Goal: Transaction & Acquisition: Purchase product/service

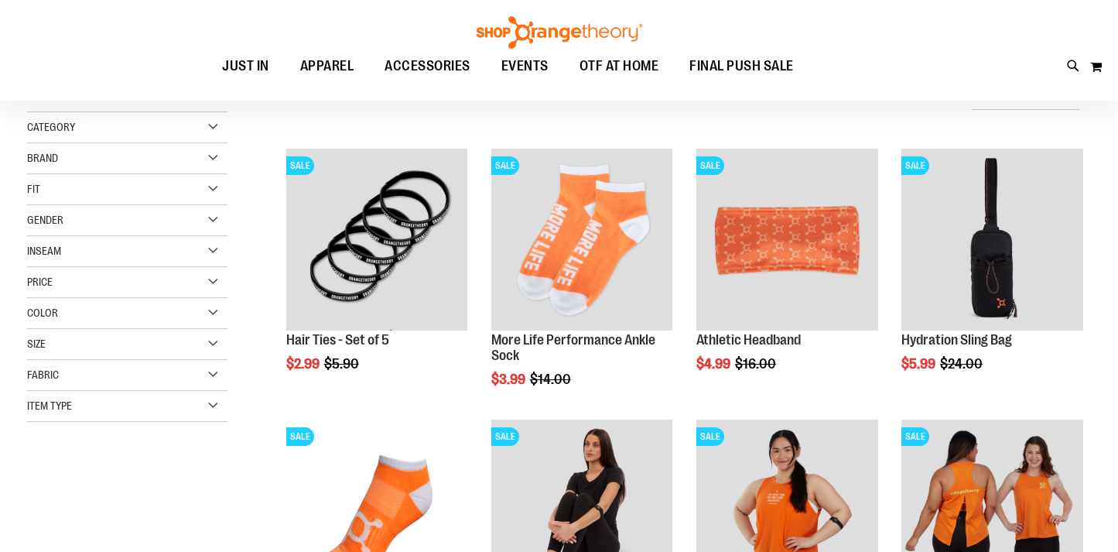
scroll to position [178, 0]
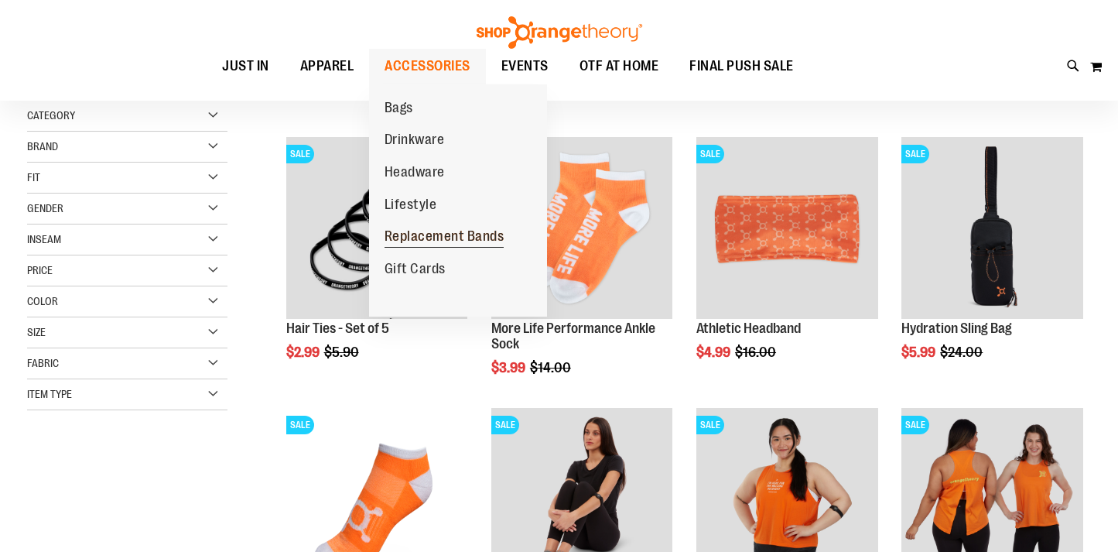
click at [403, 243] on span "Replacement Bands" at bounding box center [445, 237] width 120 height 19
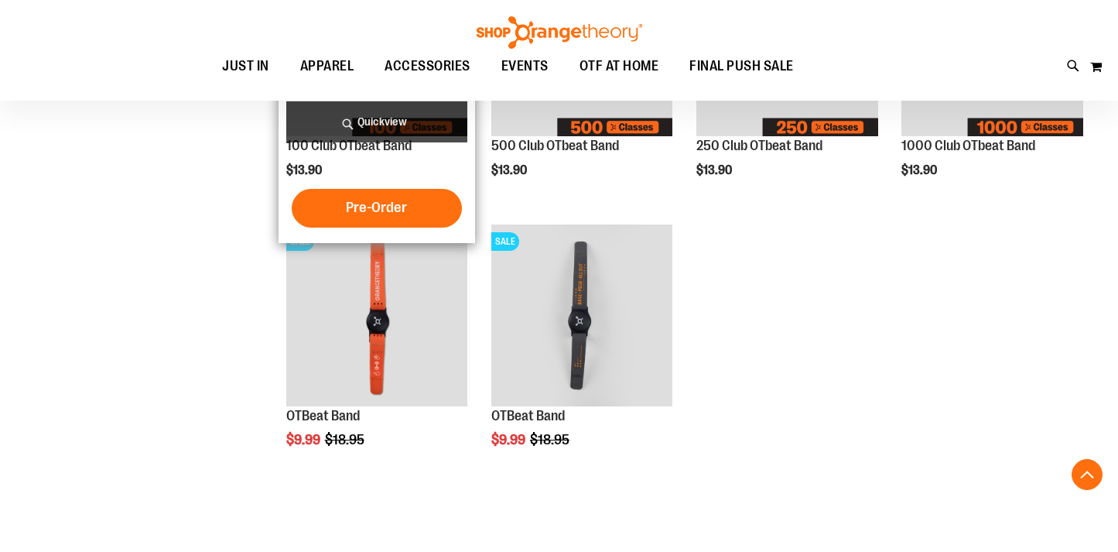
scroll to position [529, 0]
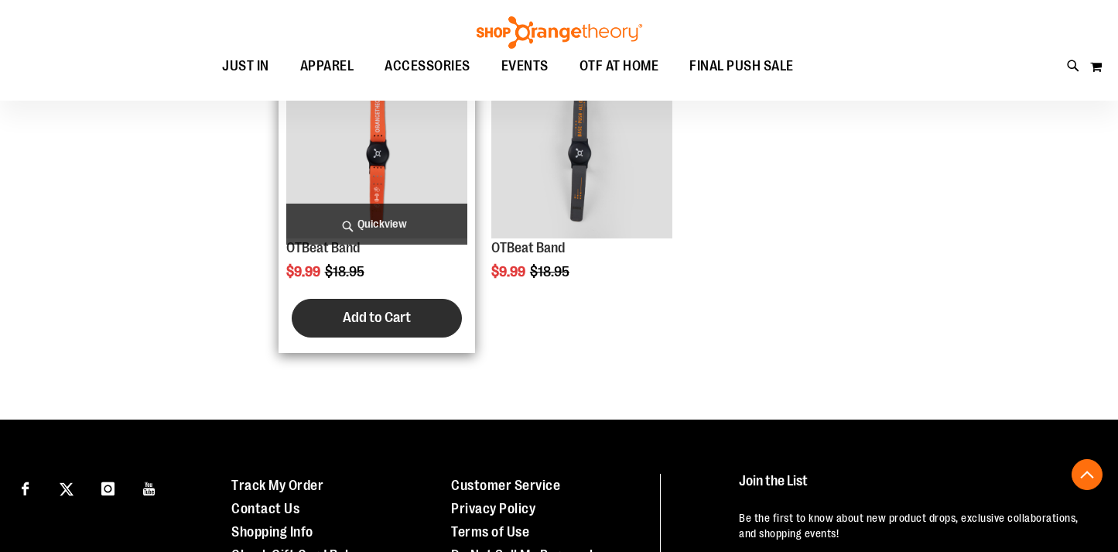
click at [372, 325] on span "Add to Cart" at bounding box center [377, 317] width 68 height 17
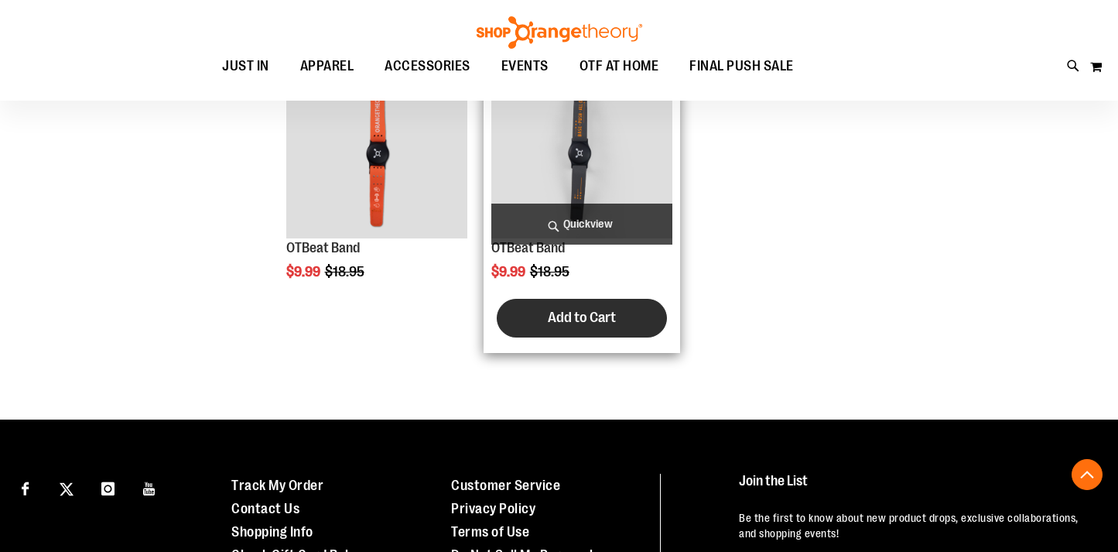
click at [548, 320] on span "Add to Cart" at bounding box center [582, 317] width 68 height 17
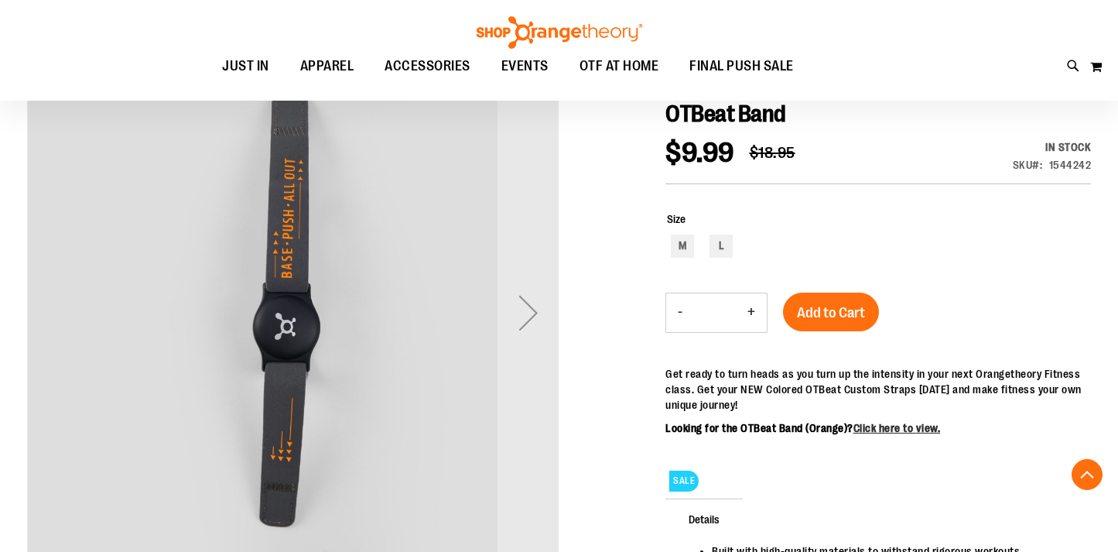
scroll to position [297, 0]
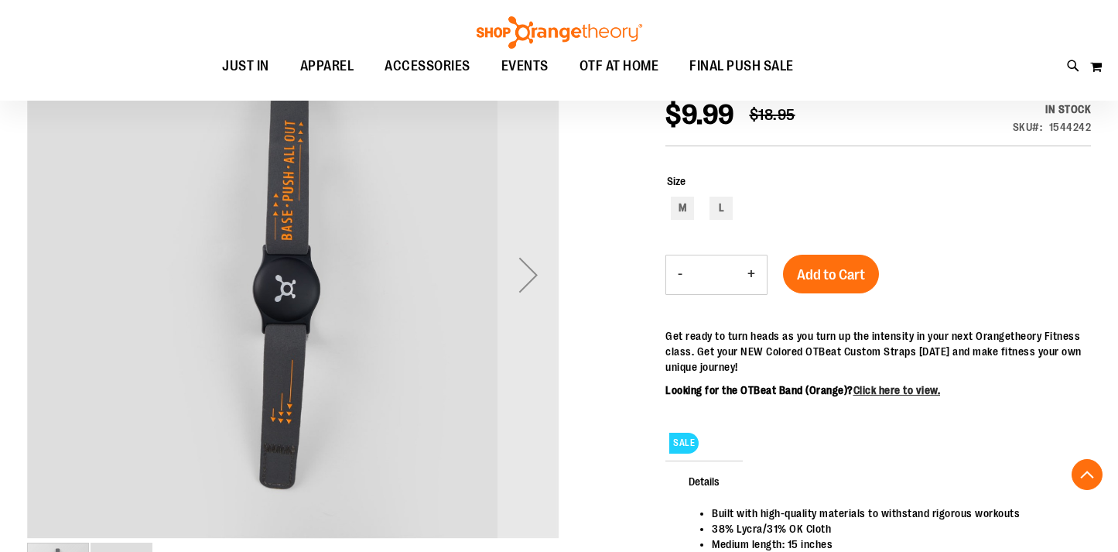
click at [871, 317] on div "SALE Details Built with high-quality materials to withstand rigorous workouts 3…" at bounding box center [879, 506] width 426 height 387
click at [727, 213] on div "L" at bounding box center [721, 208] width 23 height 23
type input "***"
click at [840, 272] on span "Add to Cart" at bounding box center [831, 274] width 68 height 17
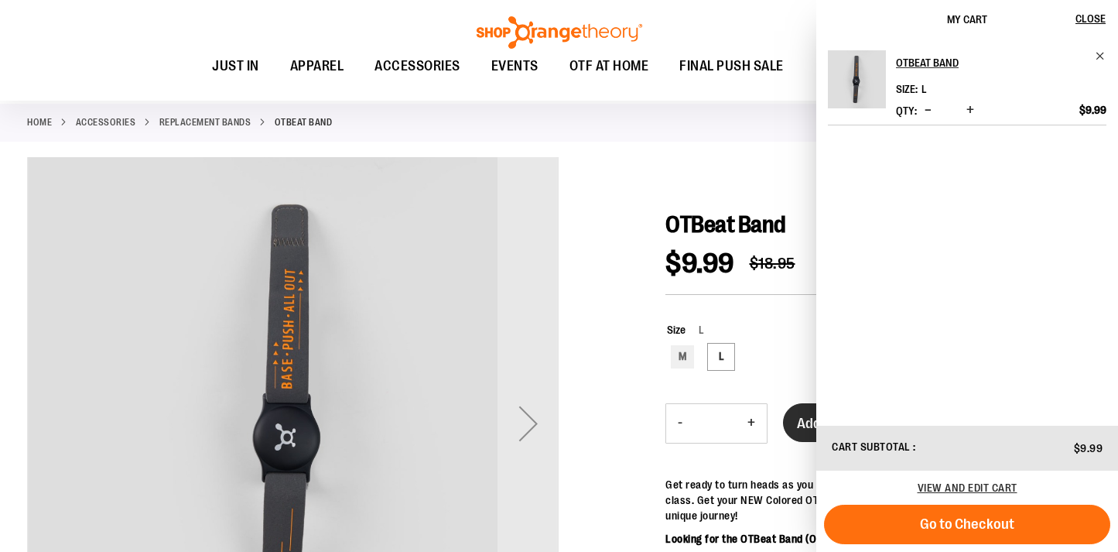
scroll to position [0, 0]
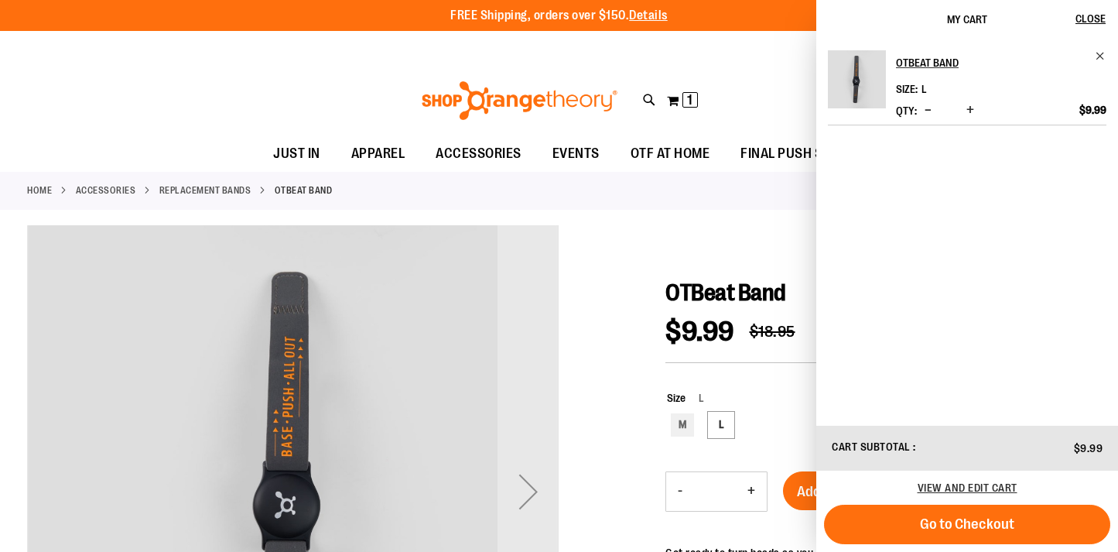
click at [244, 84] on div "Toggle Nav Search Popular Suggestions Advanced Search" at bounding box center [559, 100] width 1118 height 71
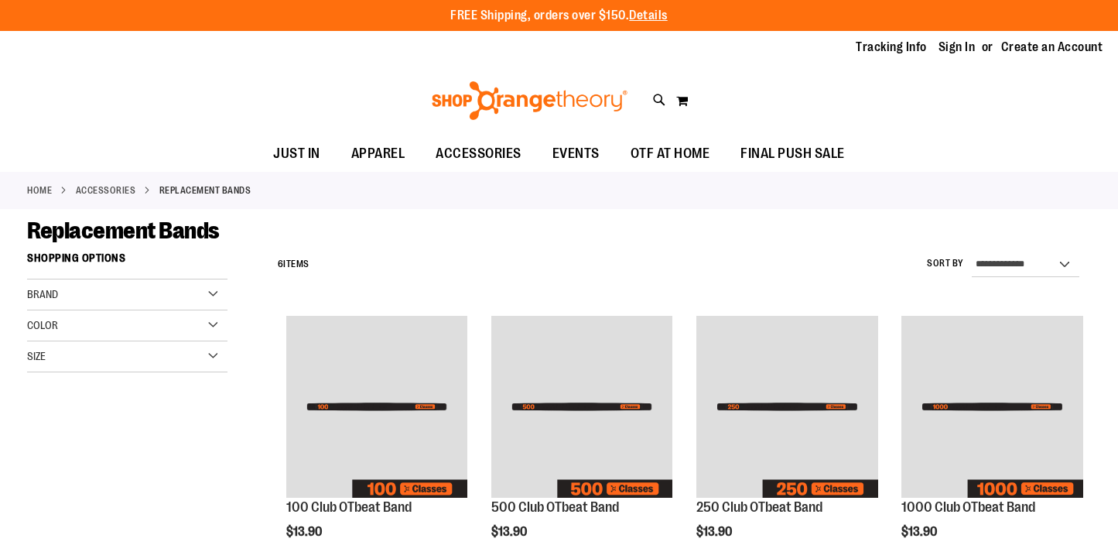
scroll to position [529, 0]
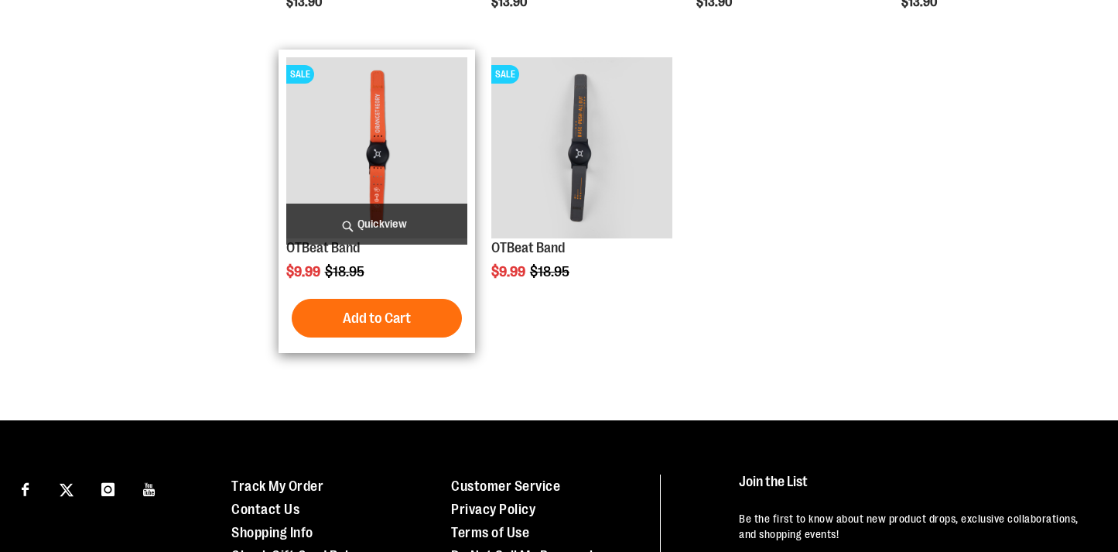
click at [415, 262] on div "OTBeat Band $9.99 Regular Price $18.95 Quickview Add to Cart" at bounding box center [377, 201] width 182 height 288
click at [331, 246] on link "OTBeat Band" at bounding box center [323, 247] width 74 height 15
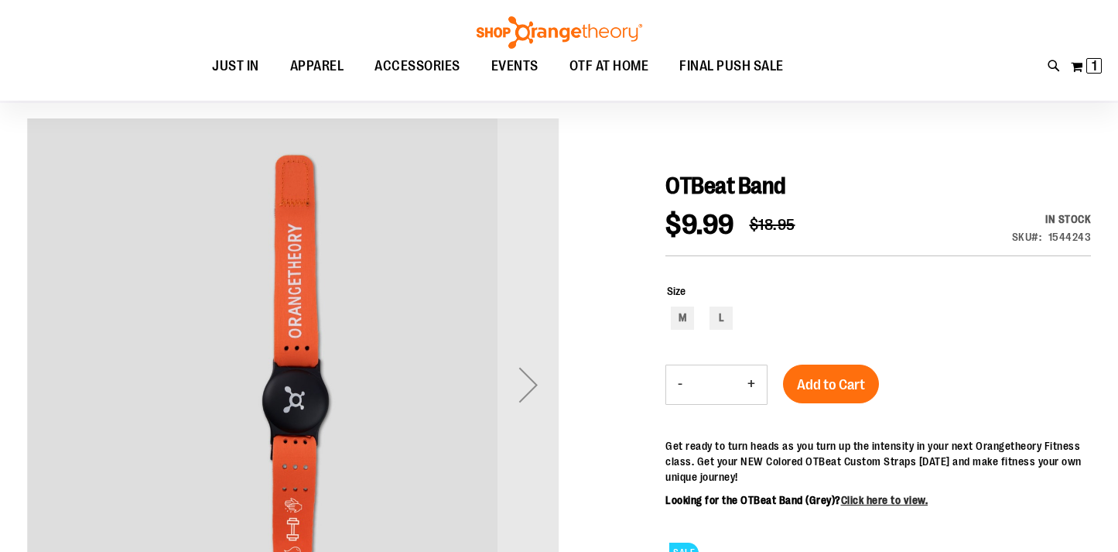
scroll to position [139, 0]
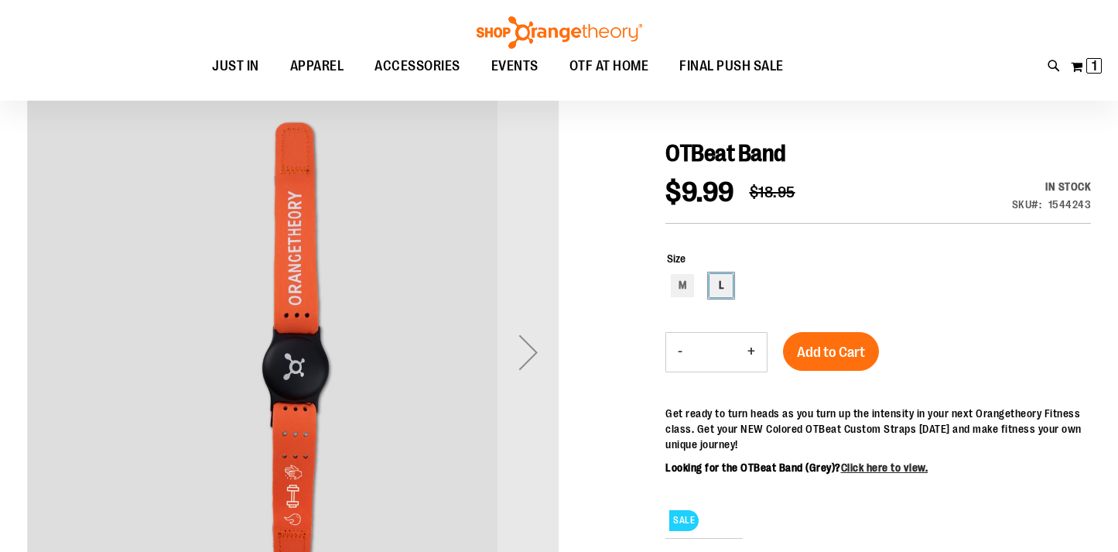
click at [717, 285] on div "L" at bounding box center [721, 285] width 23 height 23
type input "***"
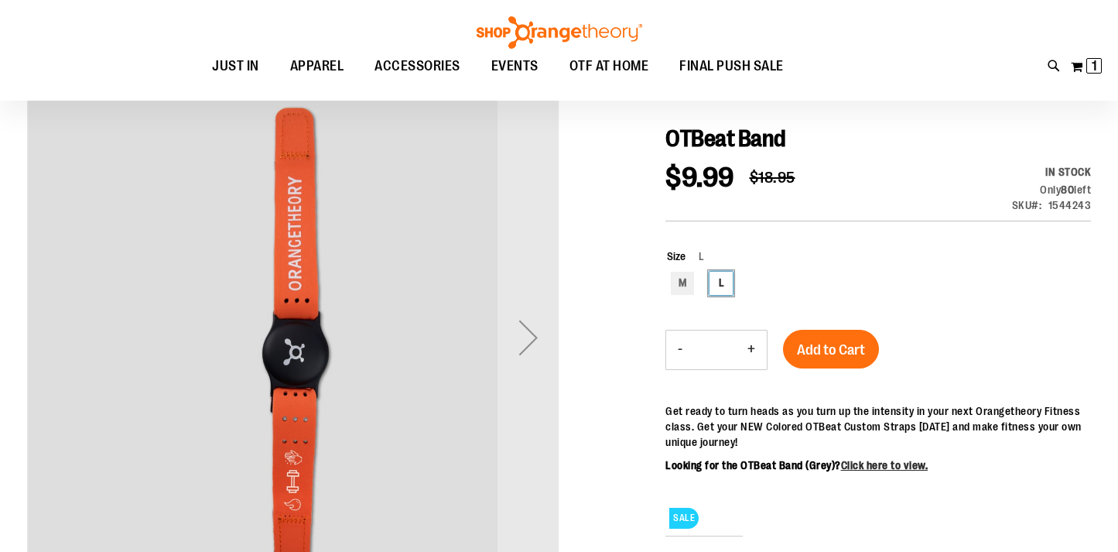
scroll to position [156, 0]
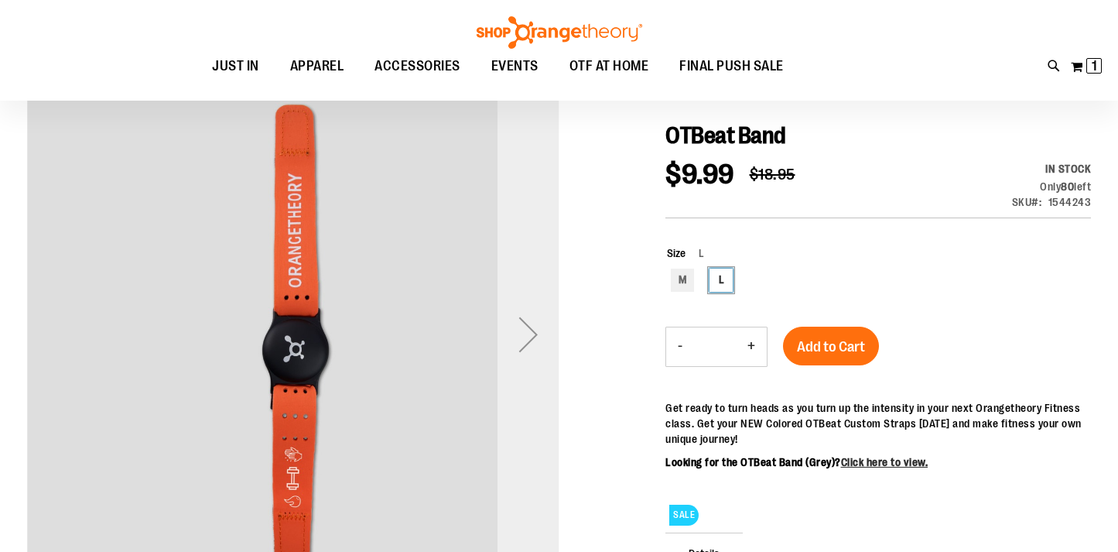
click at [516, 345] on div "Next" at bounding box center [529, 334] width 62 height 62
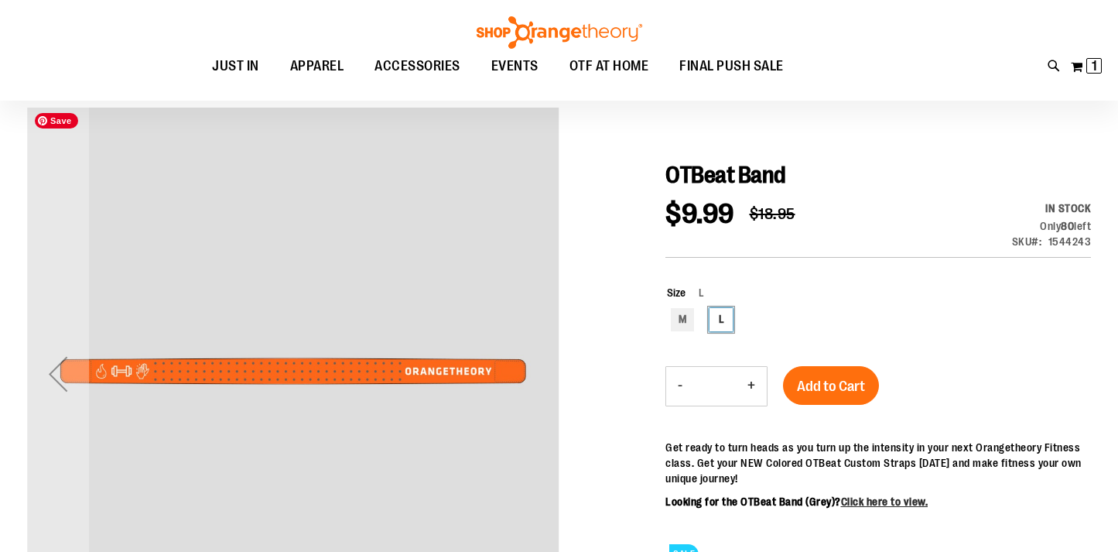
scroll to position [108, 0]
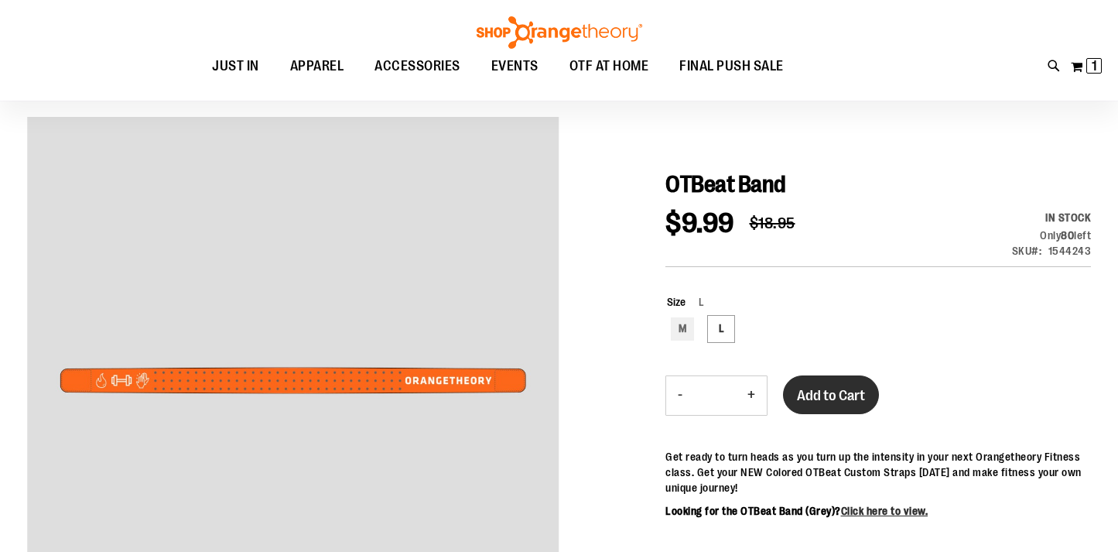
click at [823, 395] on span "Add to Cart" at bounding box center [831, 395] width 68 height 17
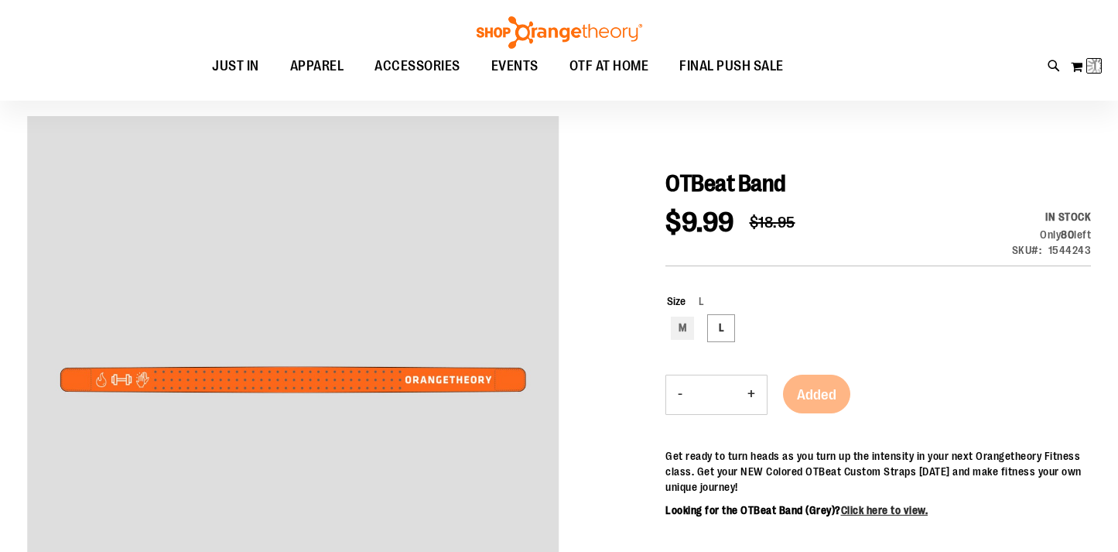
scroll to position [0, 0]
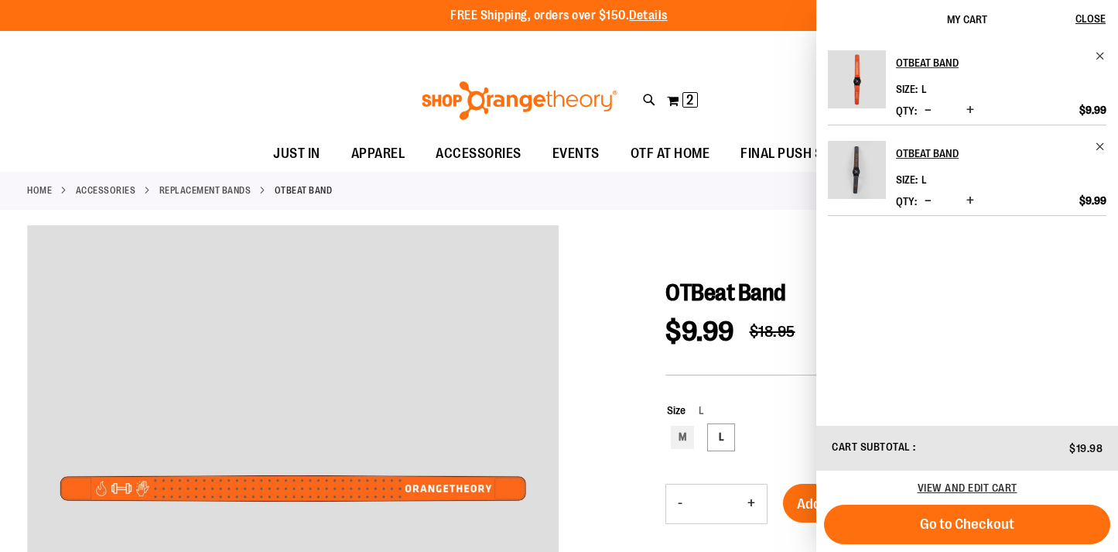
click at [720, 72] on div "Toggle Nav Search Popular Suggestions Advanced Search" at bounding box center [559, 100] width 1118 height 71
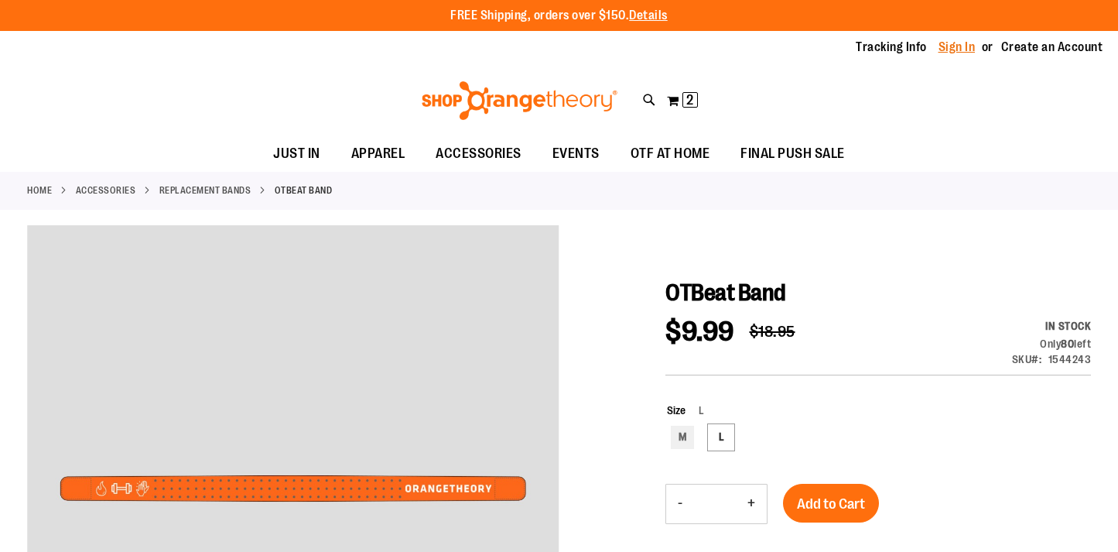
click at [958, 50] on link "Sign In" at bounding box center [957, 47] width 37 height 17
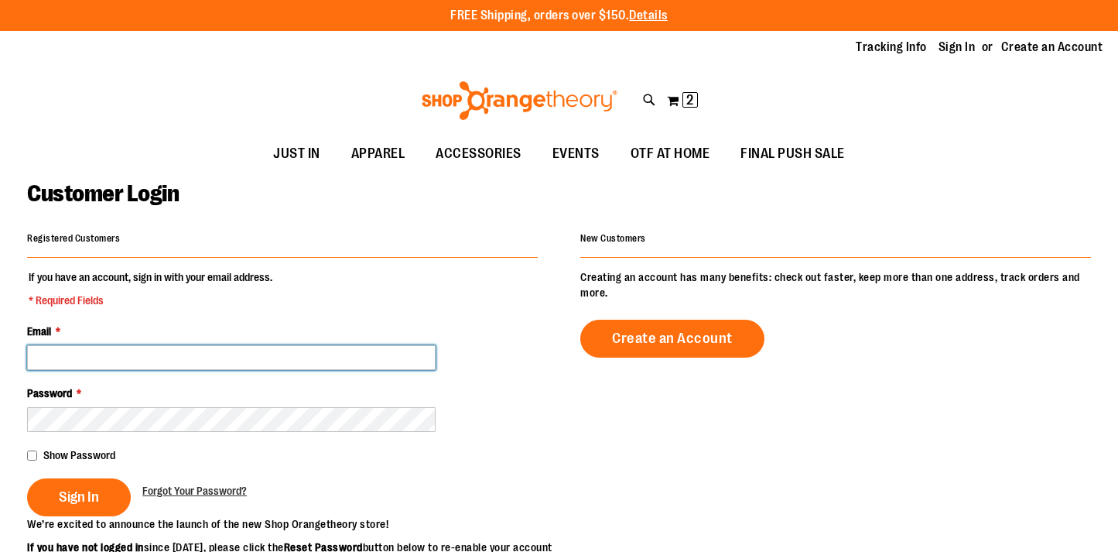
click at [289, 354] on input "Email *" at bounding box center [231, 357] width 409 height 25
type input "**********"
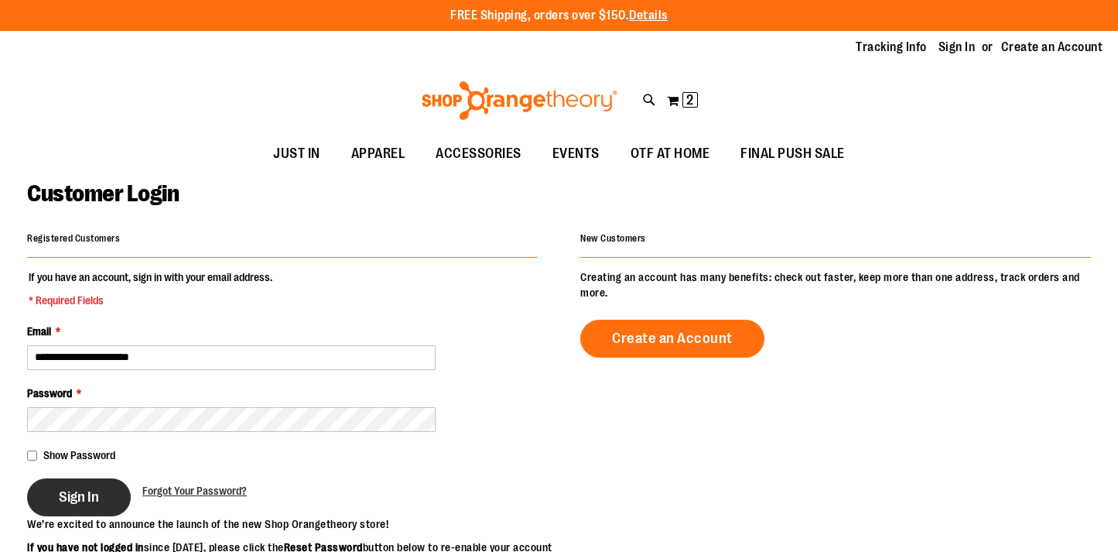
click at [46, 491] on button "Sign In" at bounding box center [79, 497] width 104 height 38
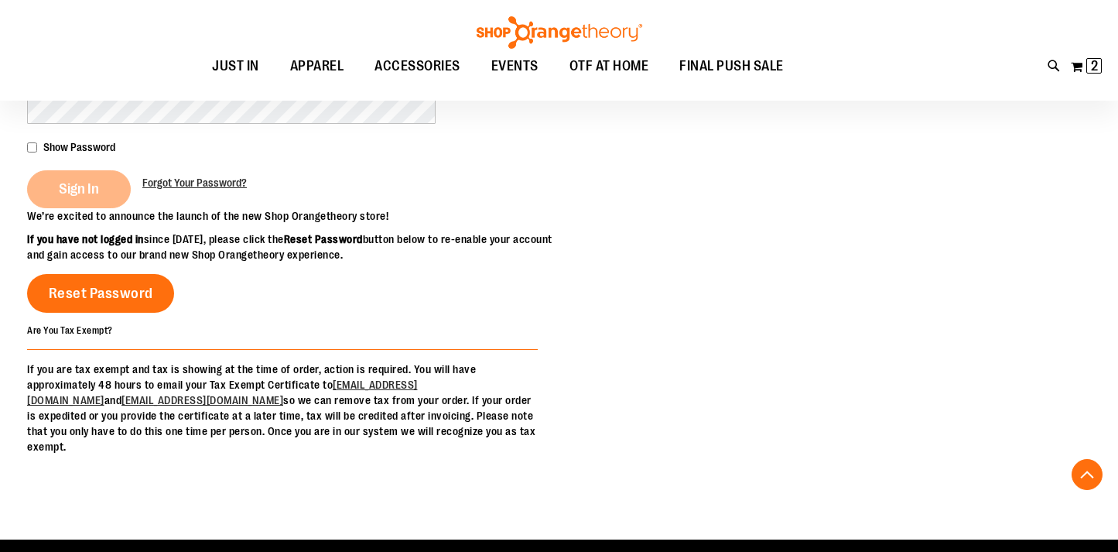
scroll to position [337, 0]
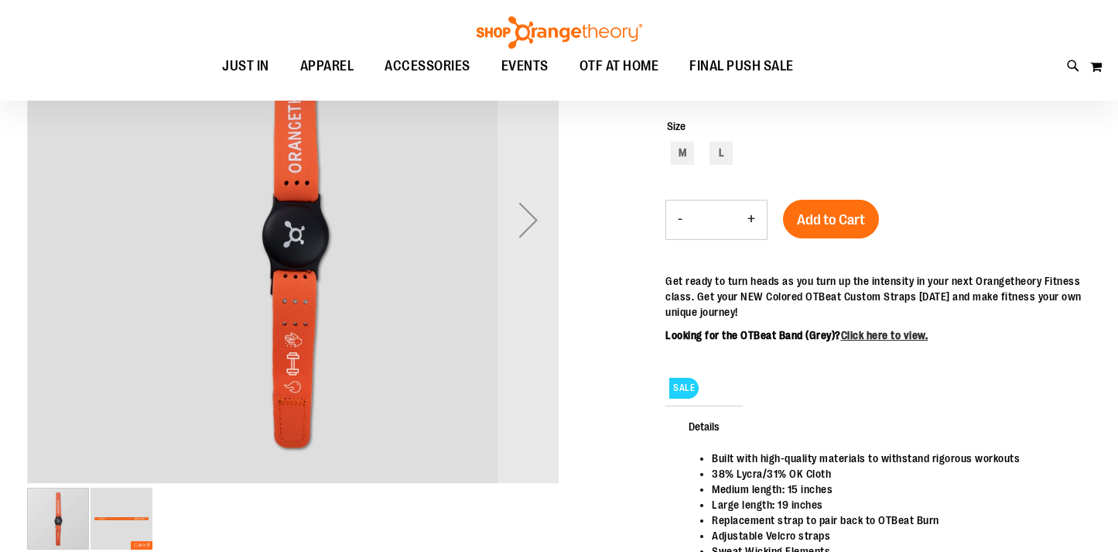
scroll to position [70, 0]
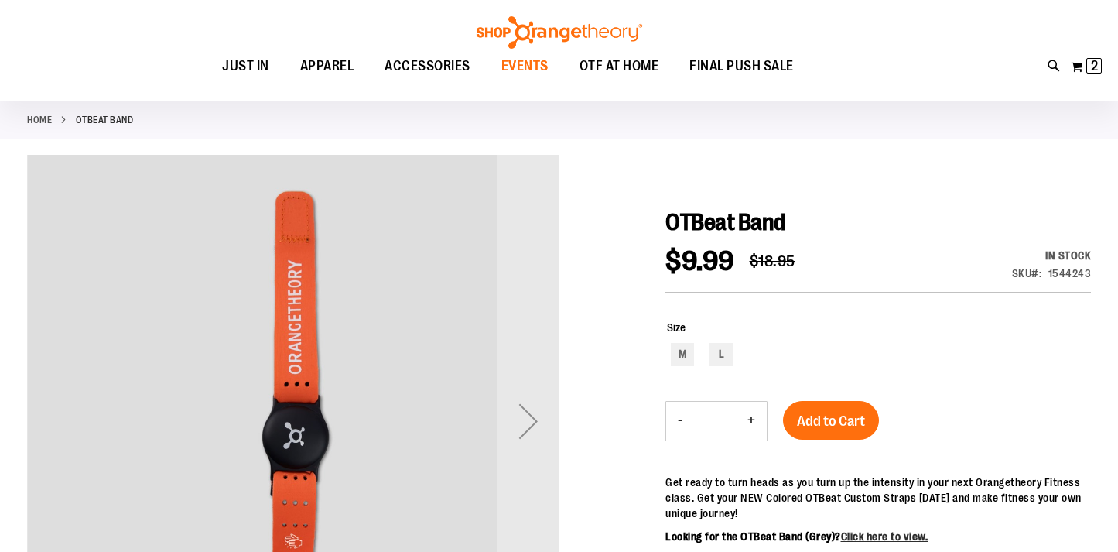
click at [533, 65] on span "EVENTS" at bounding box center [524, 66] width 47 height 35
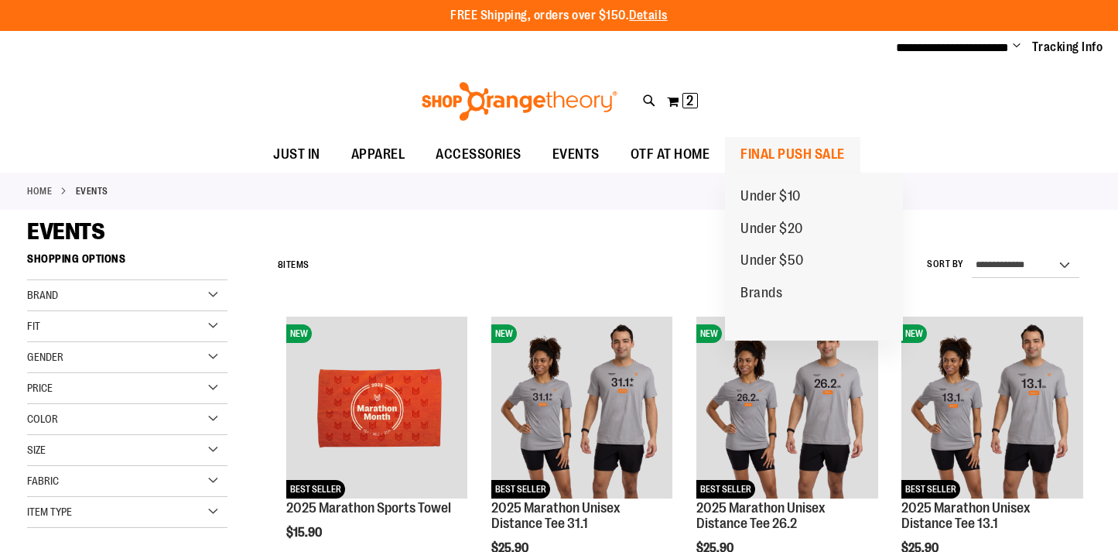
click at [783, 150] on span "FINAL PUSH SALE" at bounding box center [793, 154] width 104 height 35
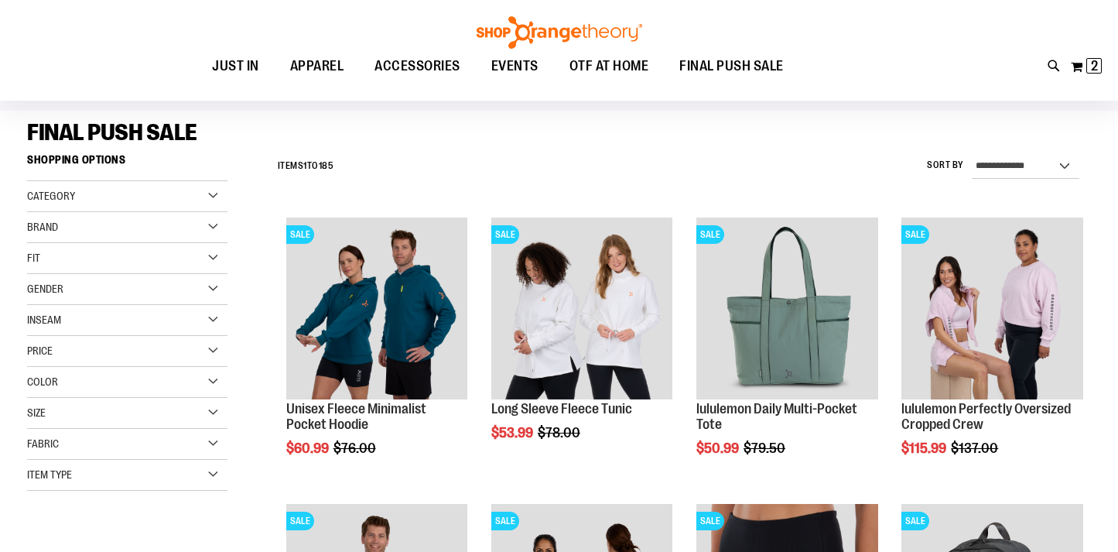
scroll to position [101, 0]
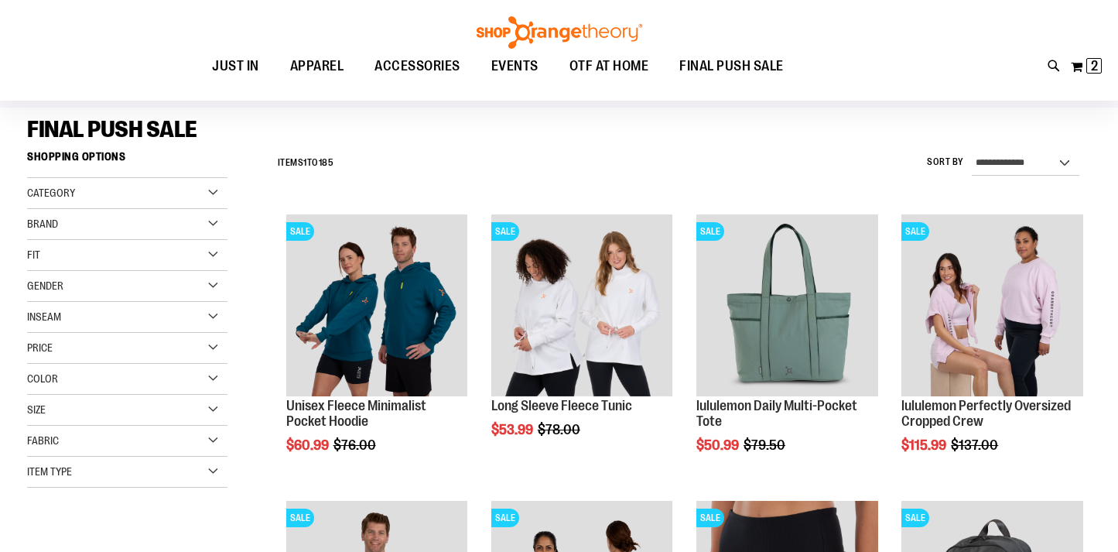
click at [144, 409] on div "Size" at bounding box center [127, 410] width 200 height 31
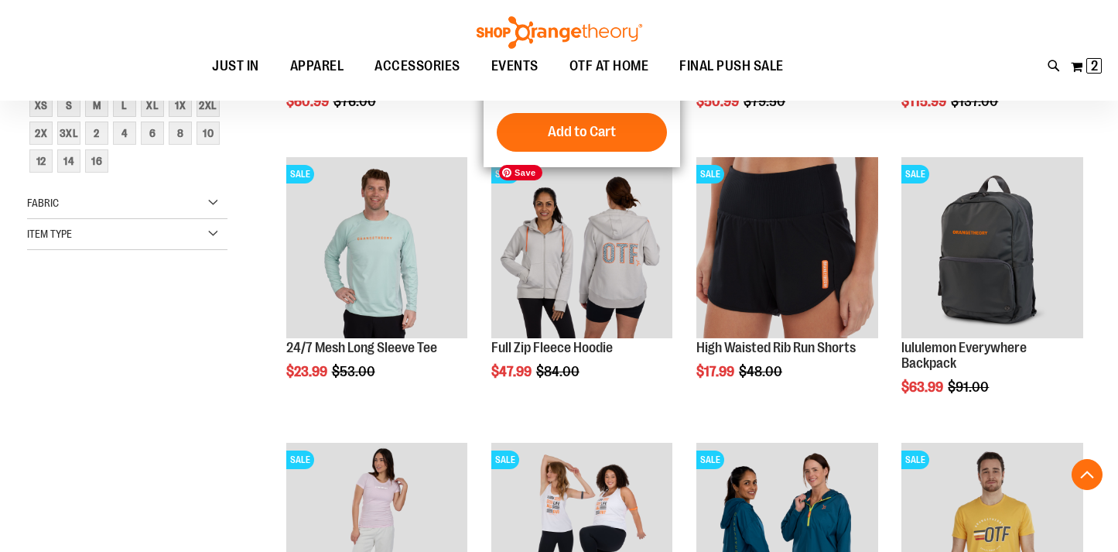
scroll to position [445, 0]
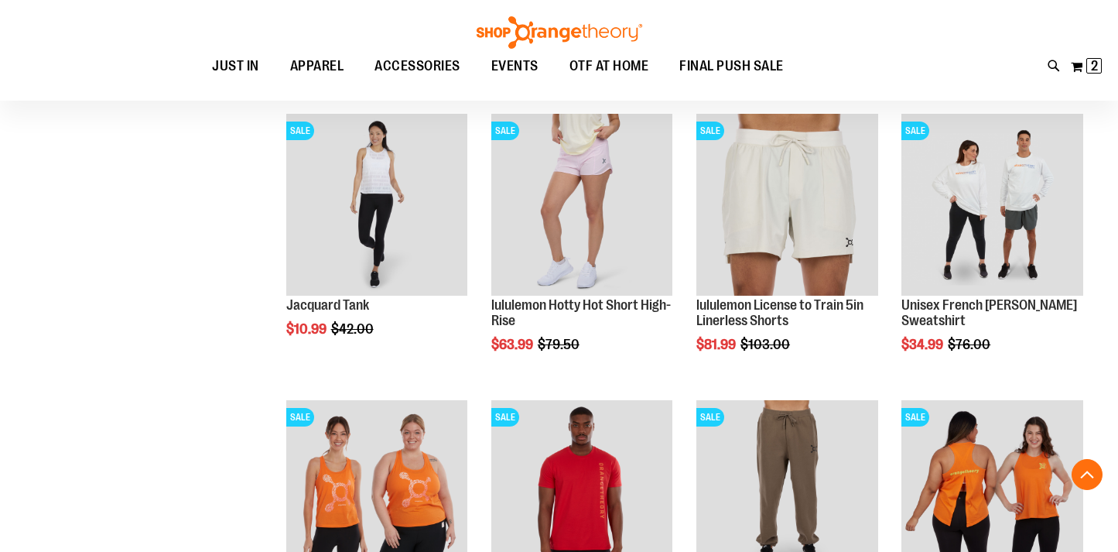
scroll to position [1379, 0]
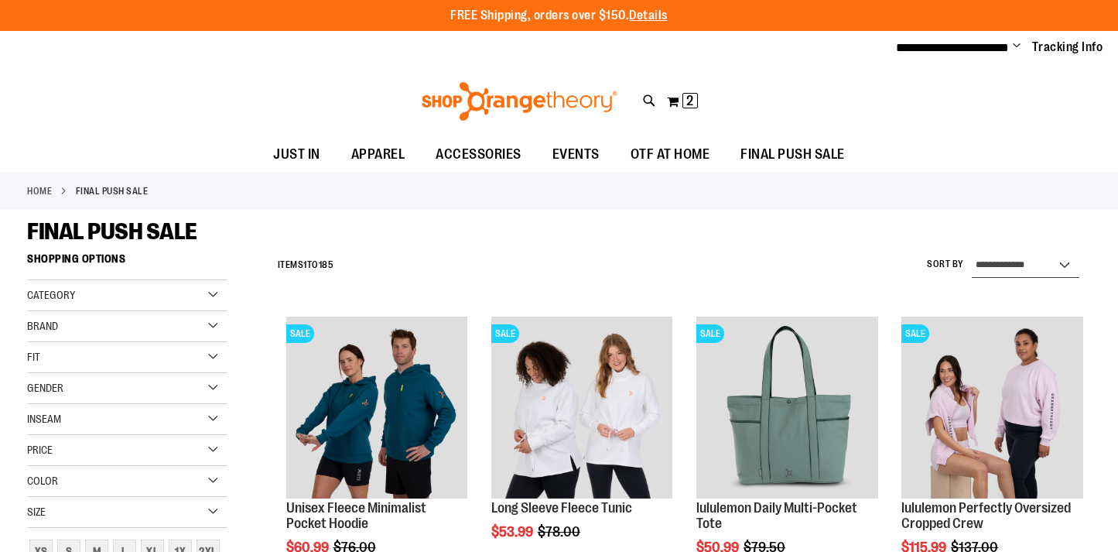
click at [1028, 261] on select "**********" at bounding box center [1026, 265] width 108 height 25
select select "*********"
click at [972, 253] on select "**********" at bounding box center [1026, 265] width 108 height 25
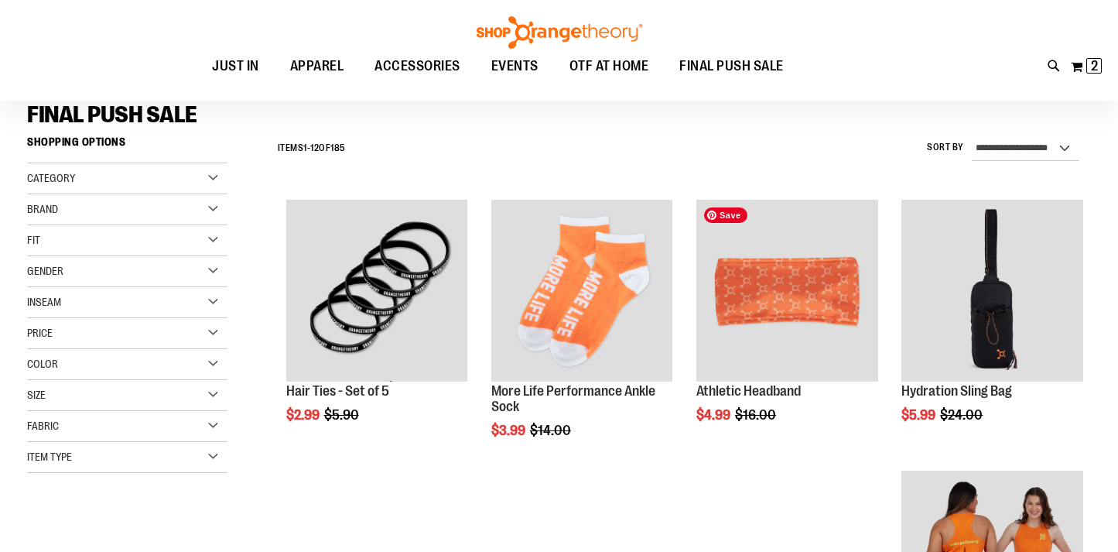
scroll to position [118, 0]
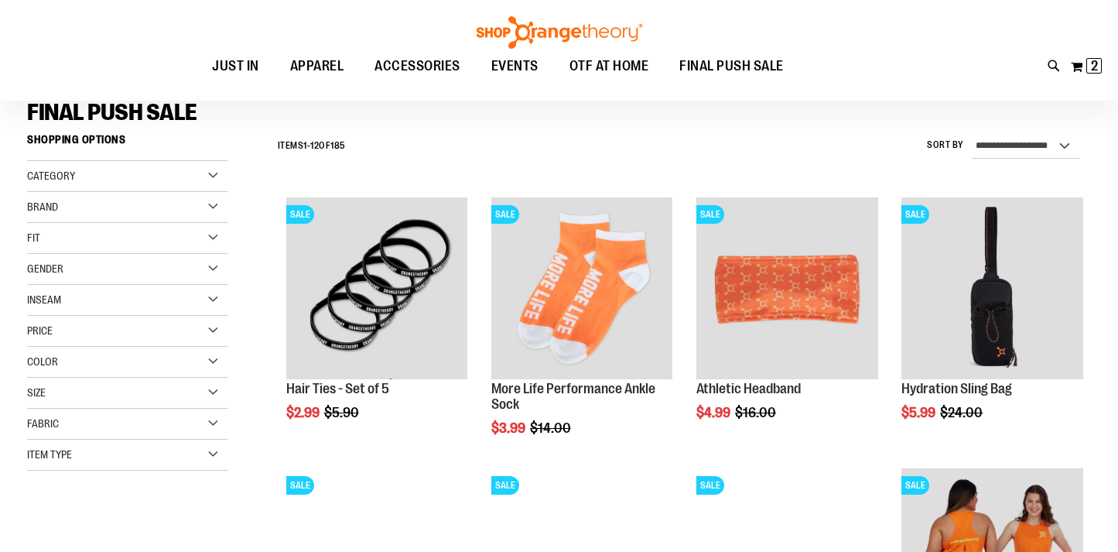
click at [214, 272] on div "Gender" at bounding box center [127, 269] width 200 height 31
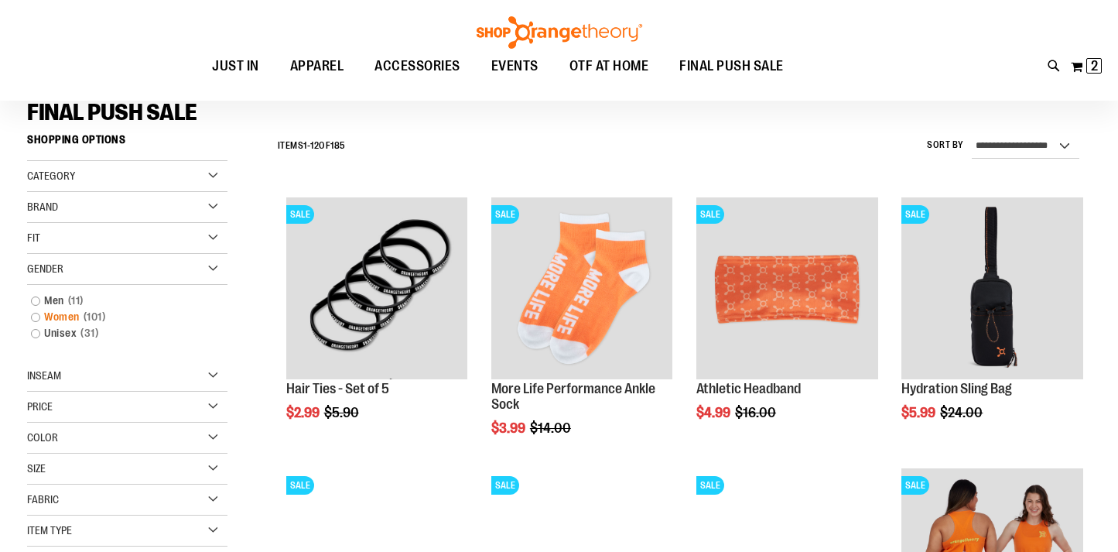
click at [34, 317] on link "Women 101 items" at bounding box center [119, 317] width 193 height 16
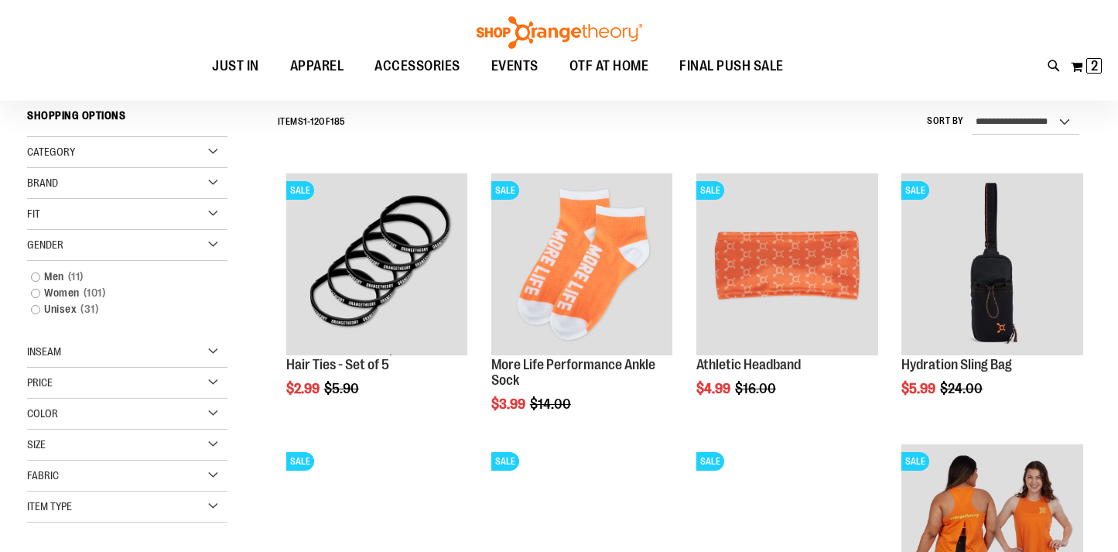
scroll to position [144, 0]
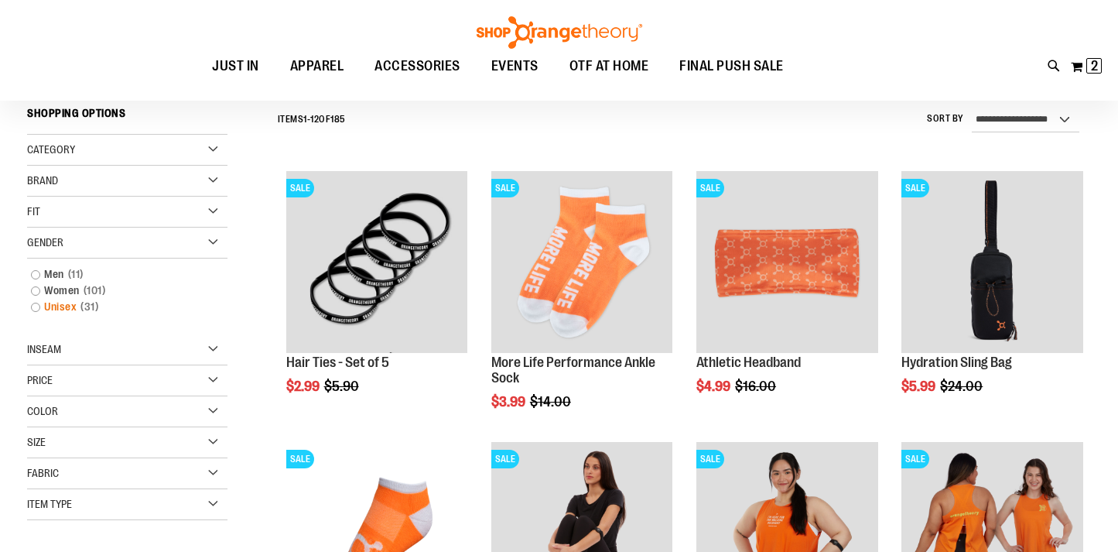
click at [35, 300] on link "Unisex 31 items" at bounding box center [119, 307] width 193 height 16
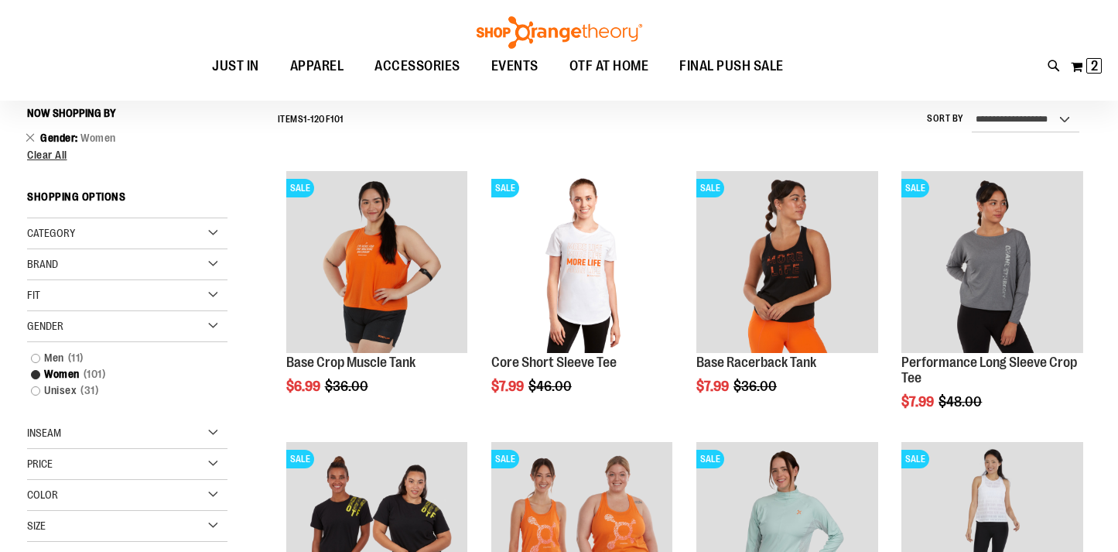
click at [38, 307] on div "Fit" at bounding box center [127, 295] width 200 height 31
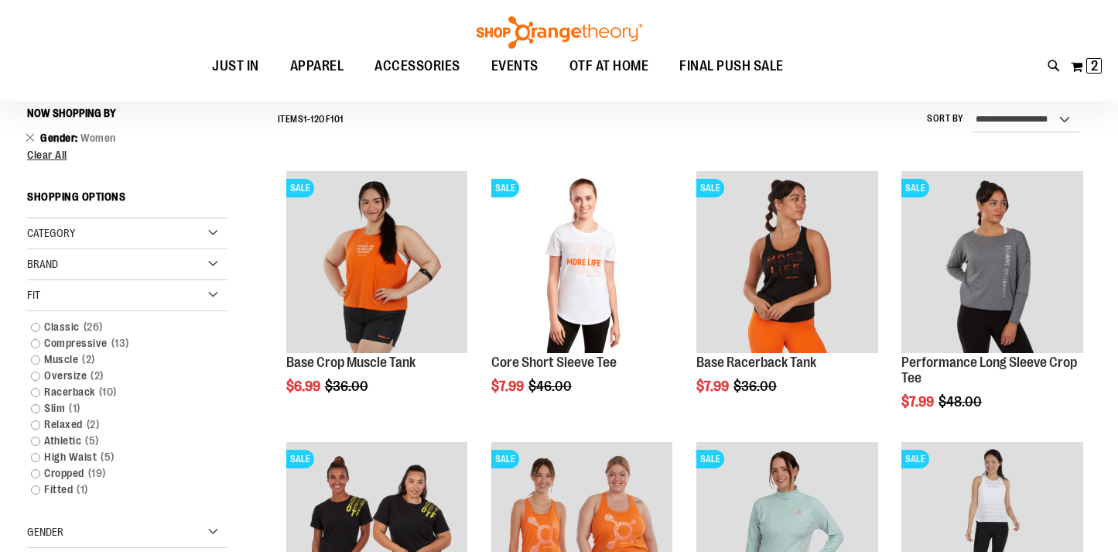
click at [65, 300] on div "Fit" at bounding box center [127, 295] width 200 height 31
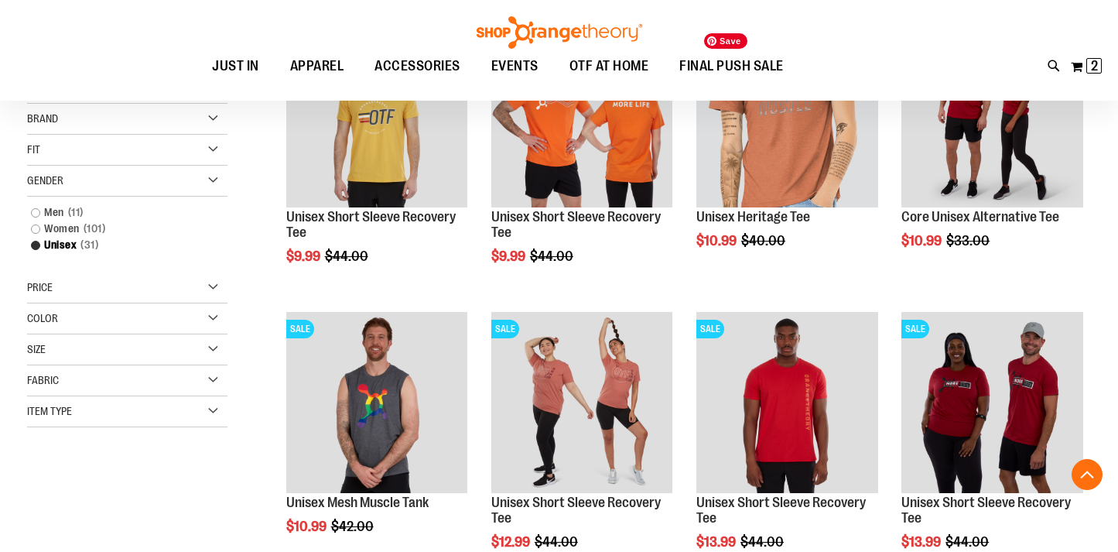
scroll to position [293, 0]
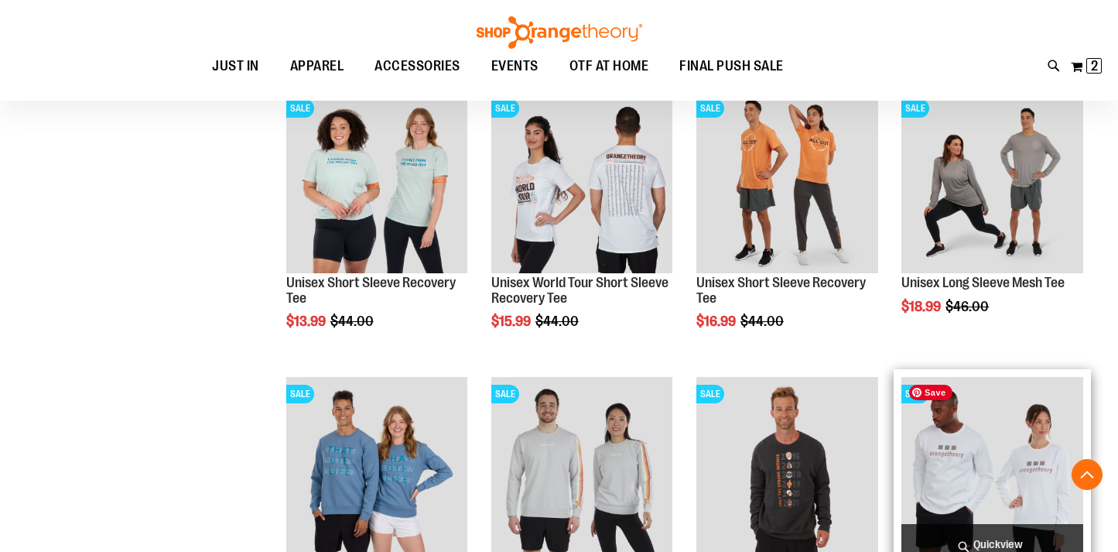
scroll to position [1190, 0]
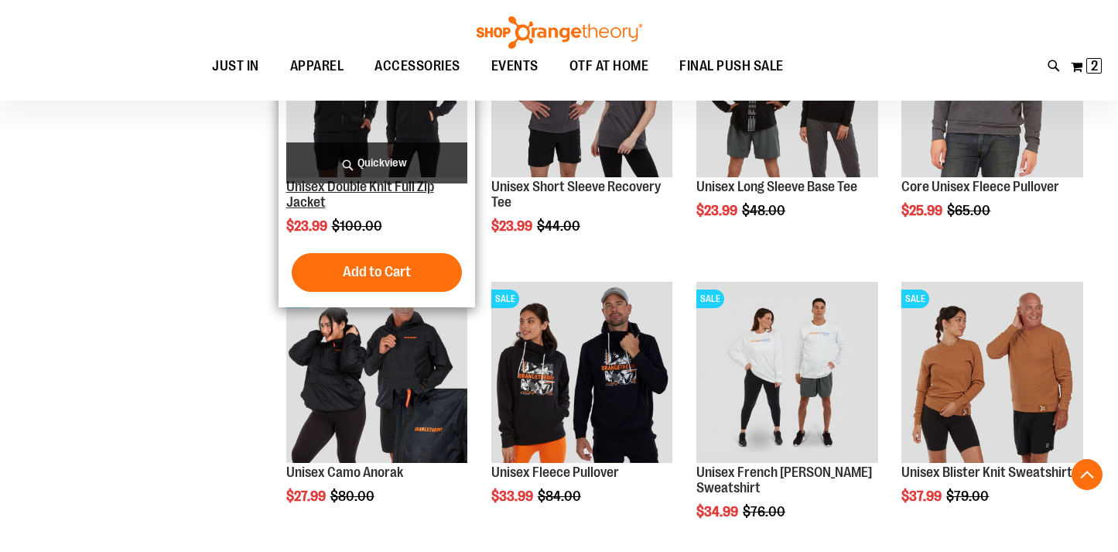
scroll to position [1750, 0]
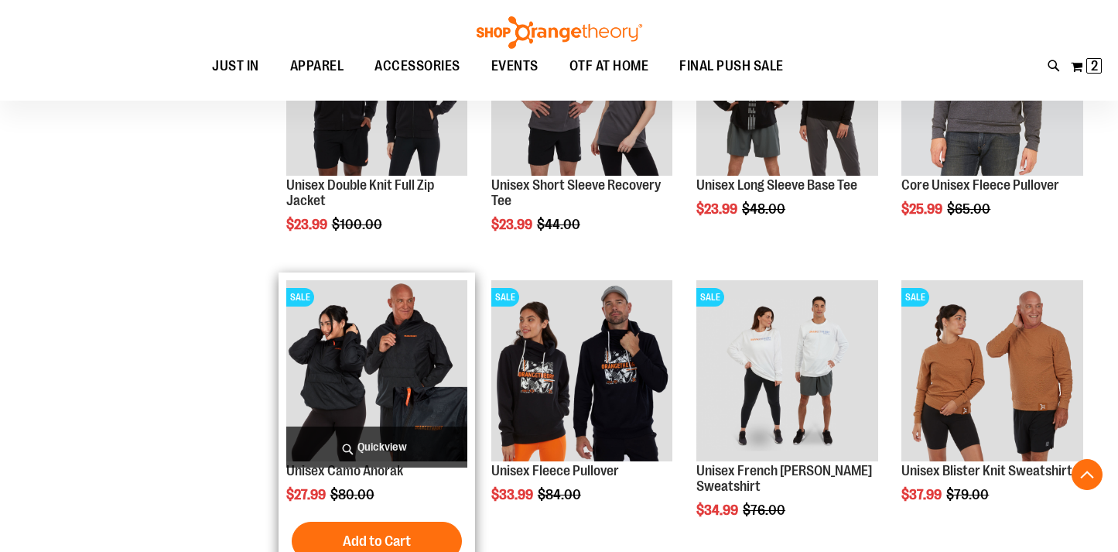
click at [371, 441] on span "Quickview" at bounding box center [377, 446] width 182 height 41
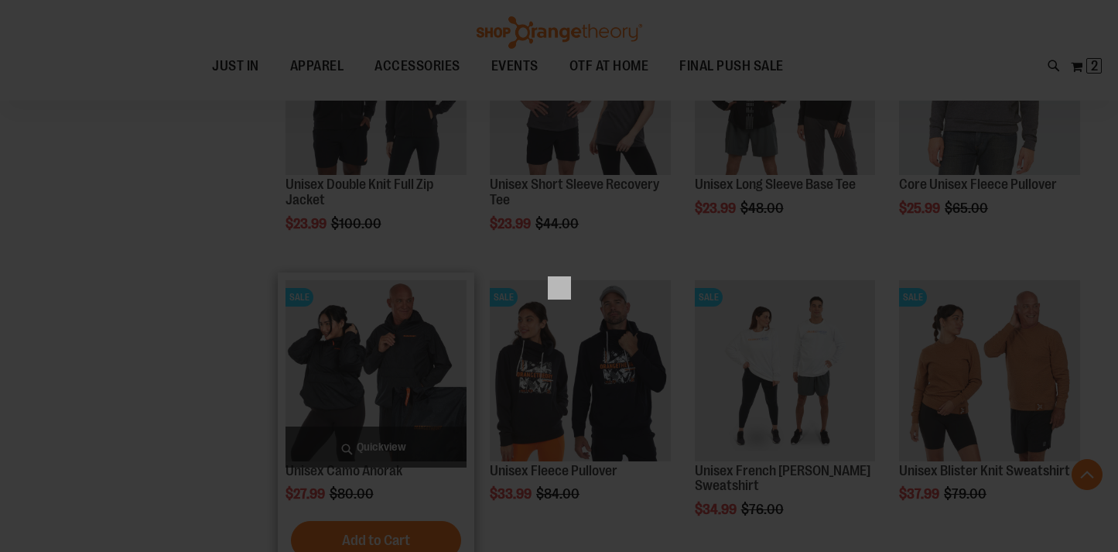
scroll to position [0, 0]
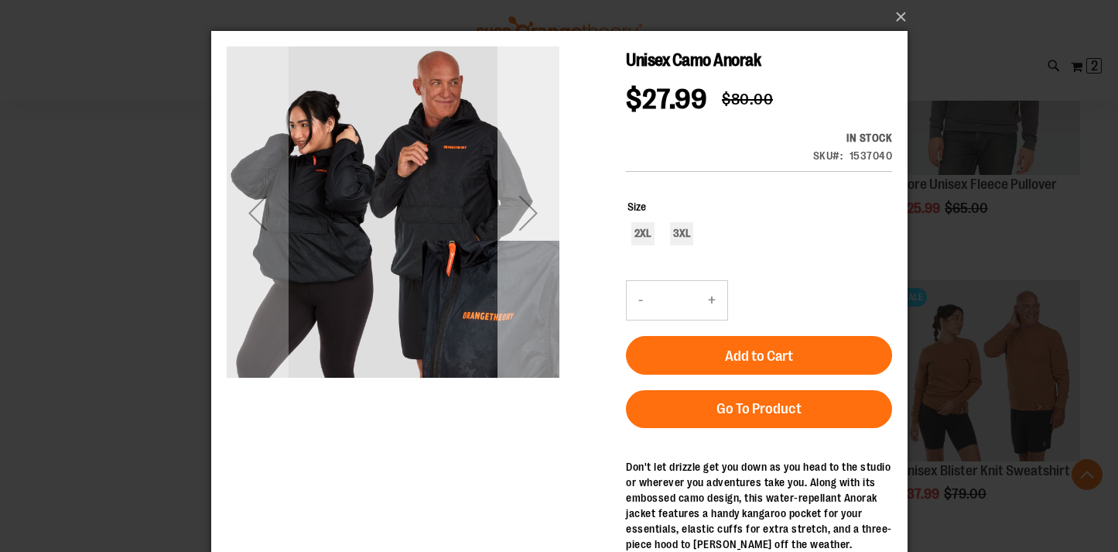
click at [528, 227] on div "Next" at bounding box center [528, 213] width 62 height 62
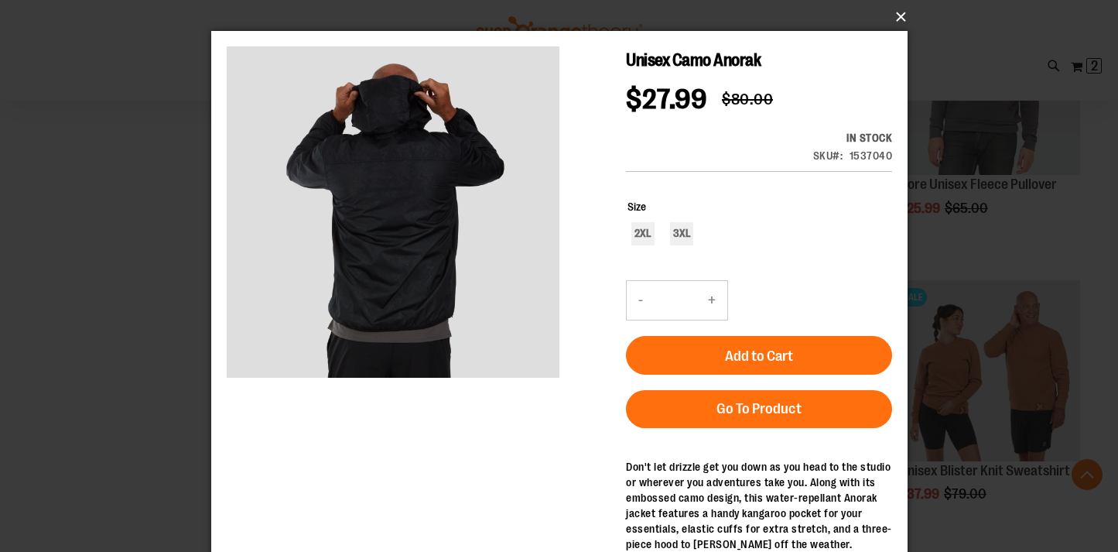
click at [893, 22] on button "×" at bounding box center [564, 17] width 697 height 34
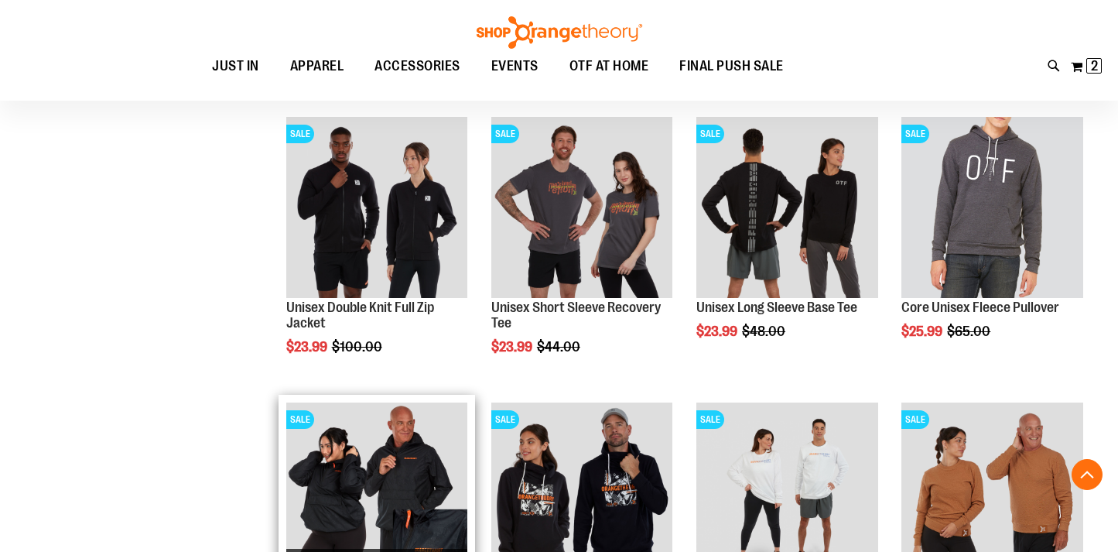
scroll to position [1385, 0]
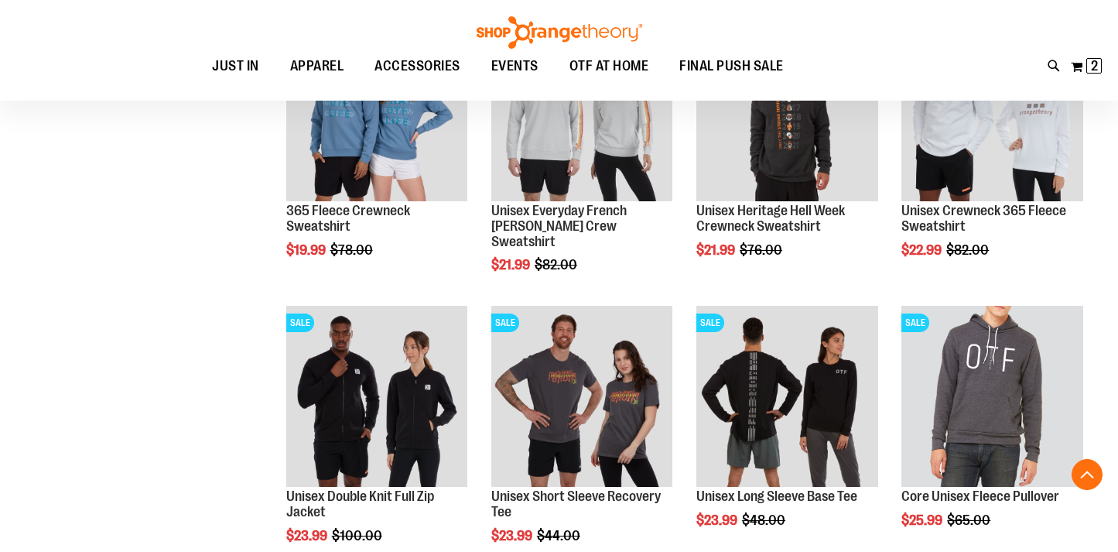
scroll to position [1440, 0]
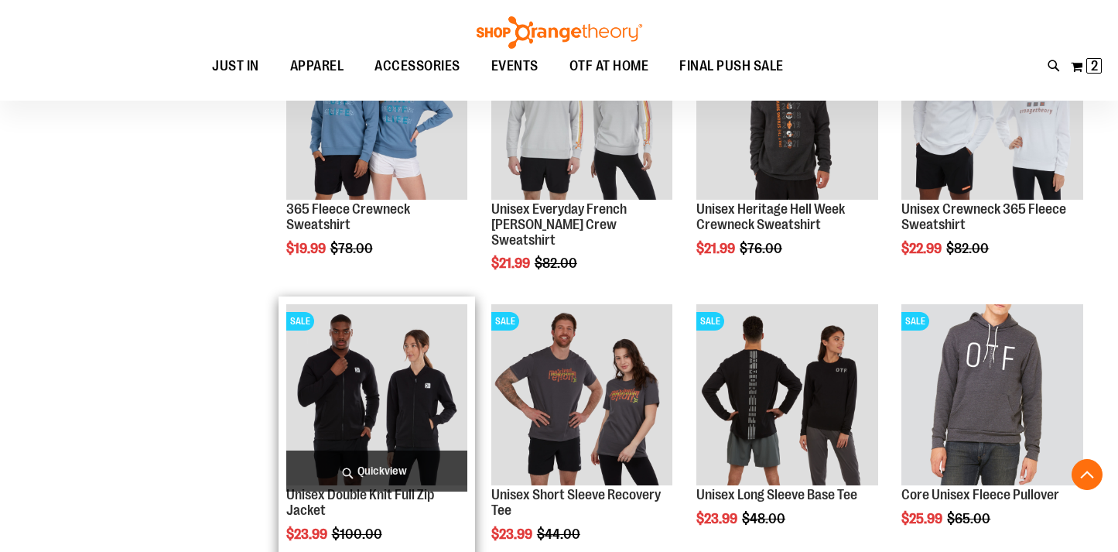
click at [365, 469] on span "Quickview" at bounding box center [377, 470] width 182 height 41
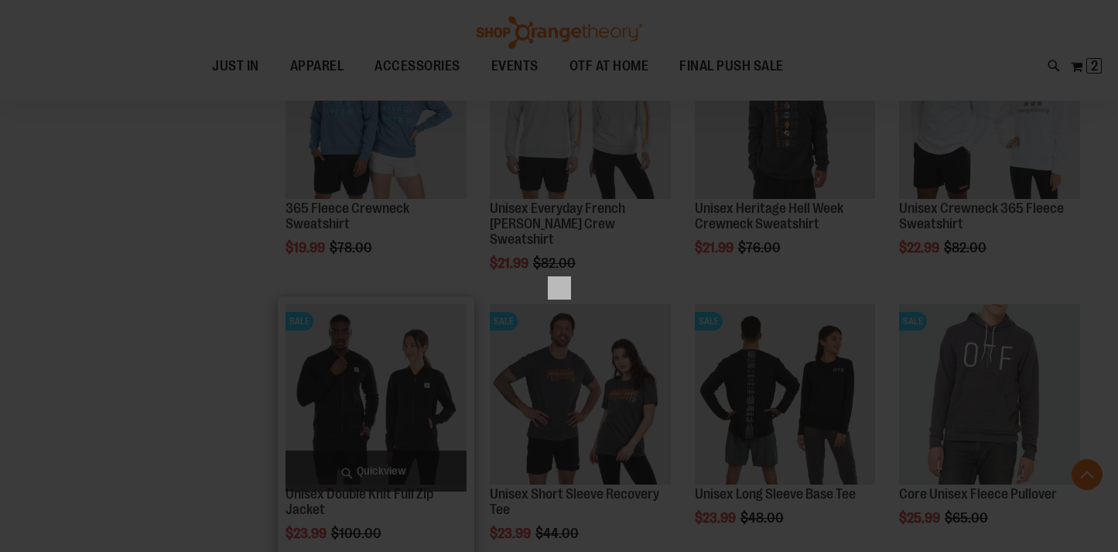
scroll to position [0, 0]
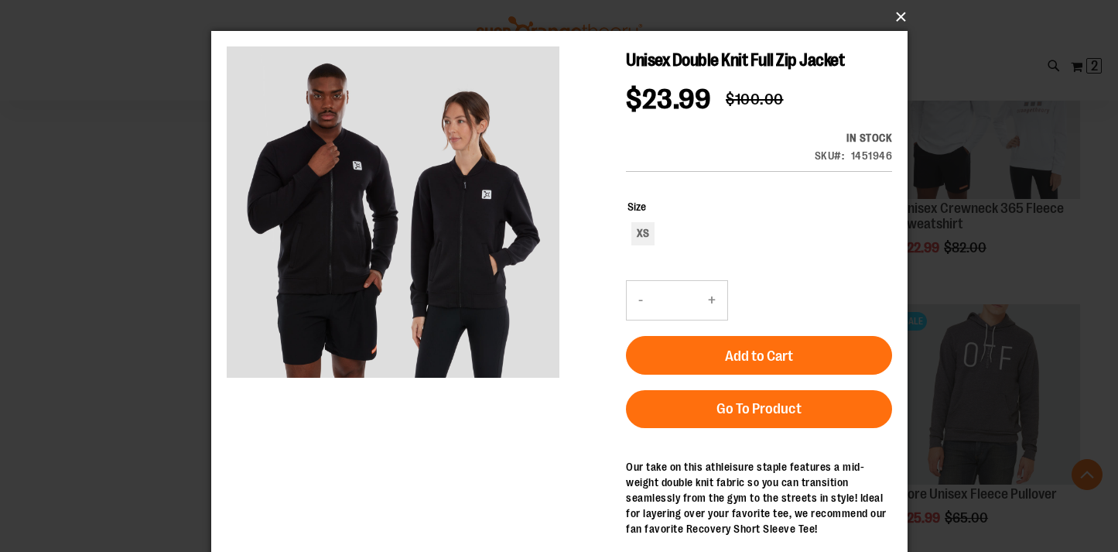
click at [883, 19] on button "×" at bounding box center [564, 17] width 697 height 34
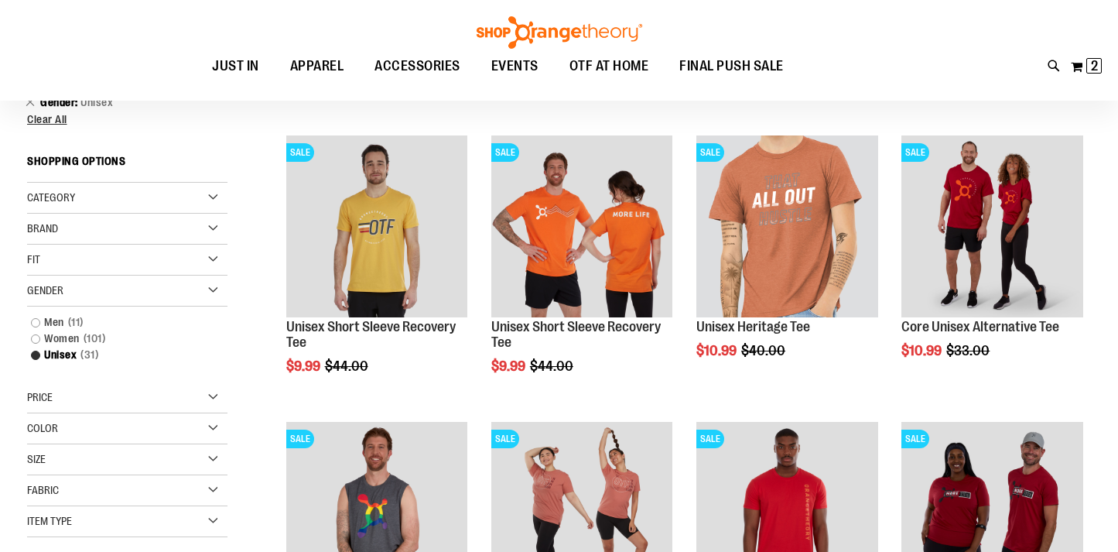
scroll to position [190, 0]
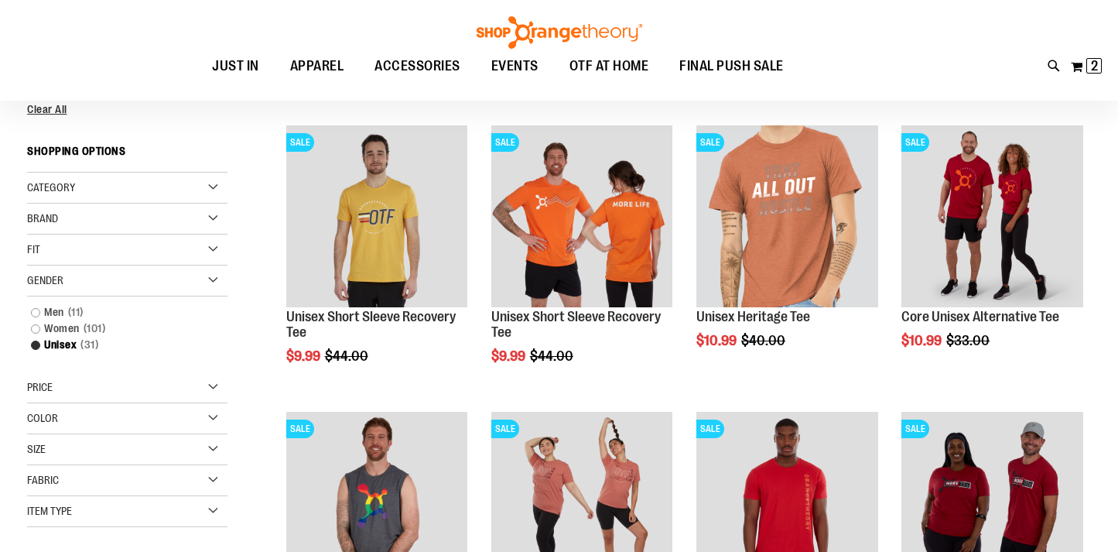
click at [142, 447] on div "Size" at bounding box center [127, 449] width 200 height 31
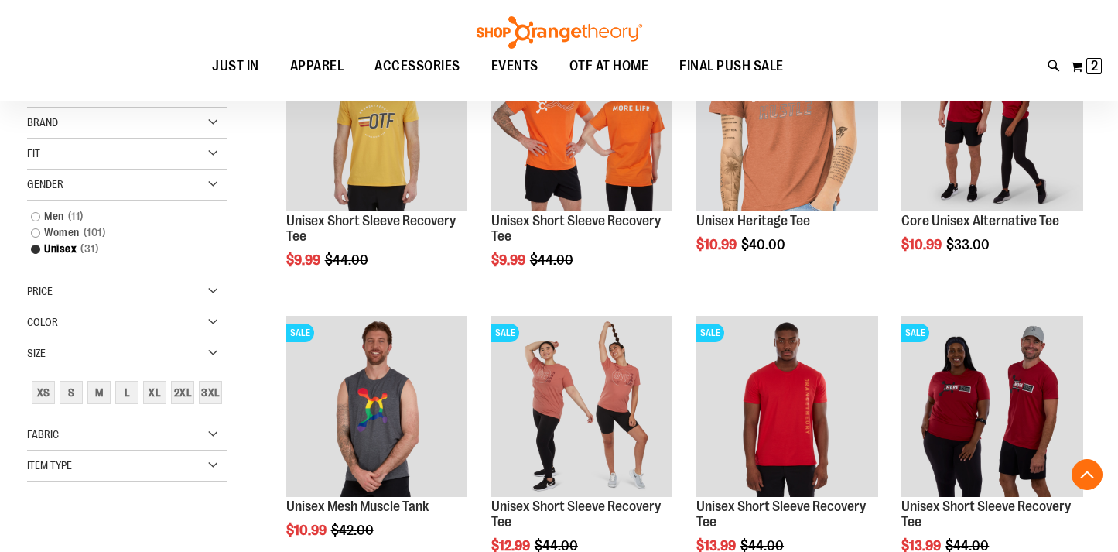
scroll to position [356, 0]
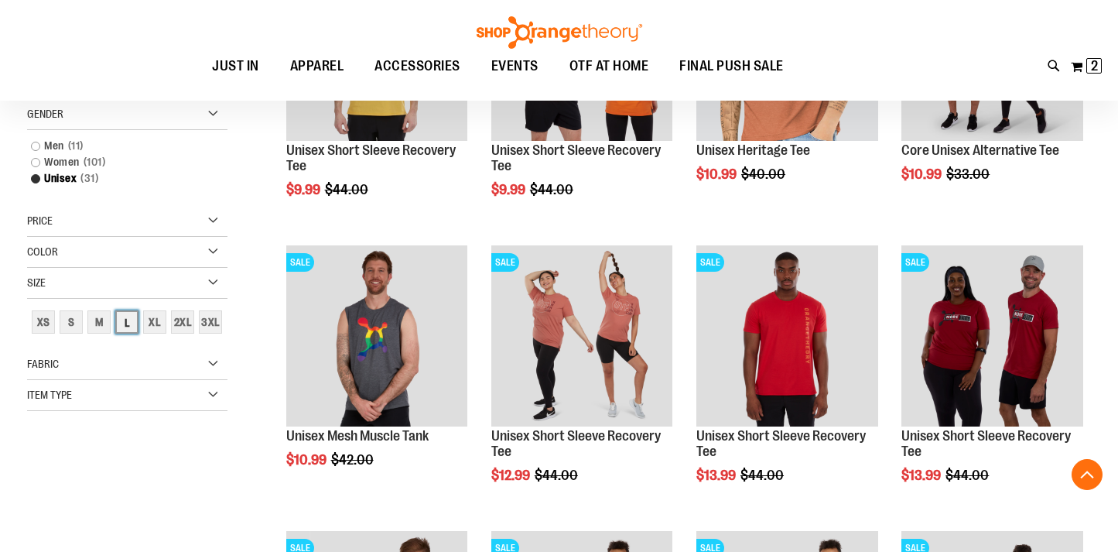
click at [125, 330] on div "L" at bounding box center [126, 321] width 23 height 23
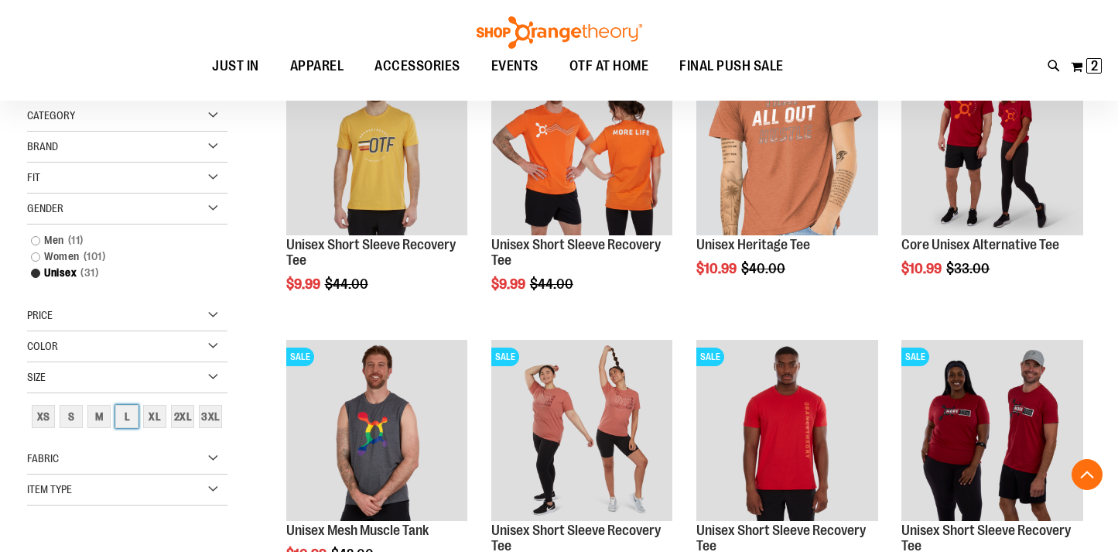
scroll to position [338, 0]
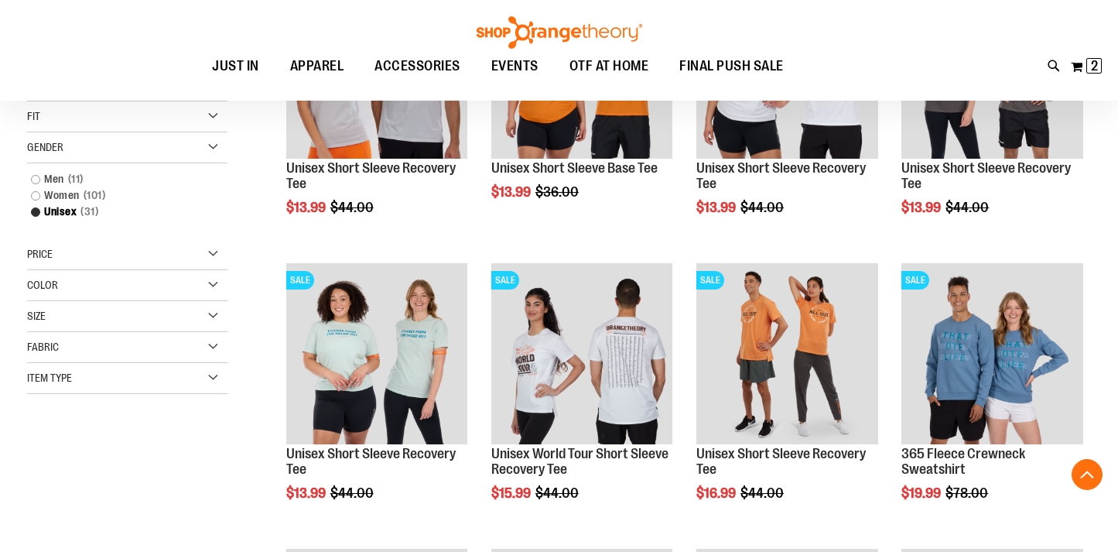
click at [168, 323] on div "Size" at bounding box center [127, 316] width 200 height 31
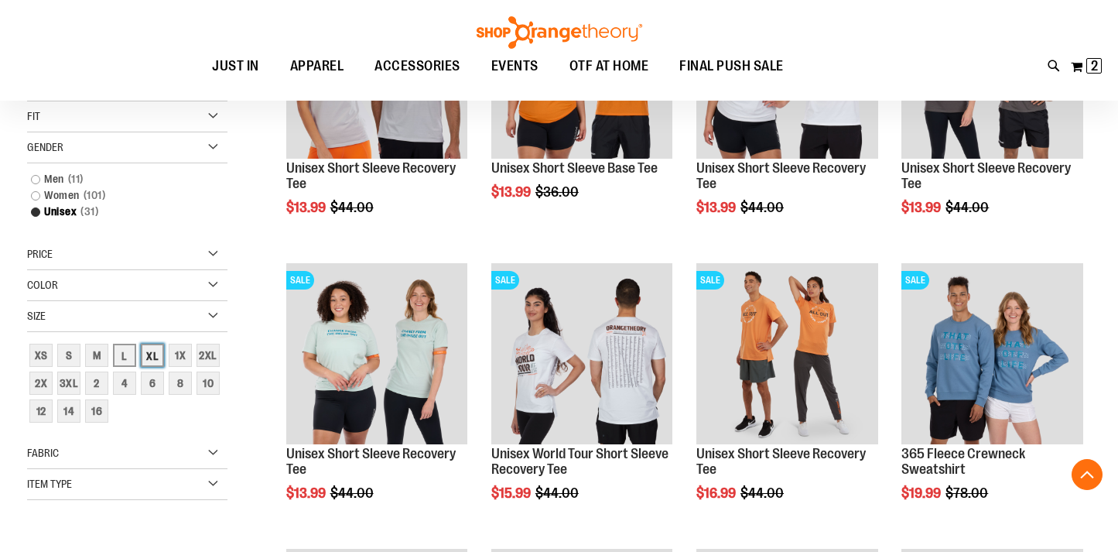
click at [156, 356] on div "XL" at bounding box center [152, 355] width 23 height 23
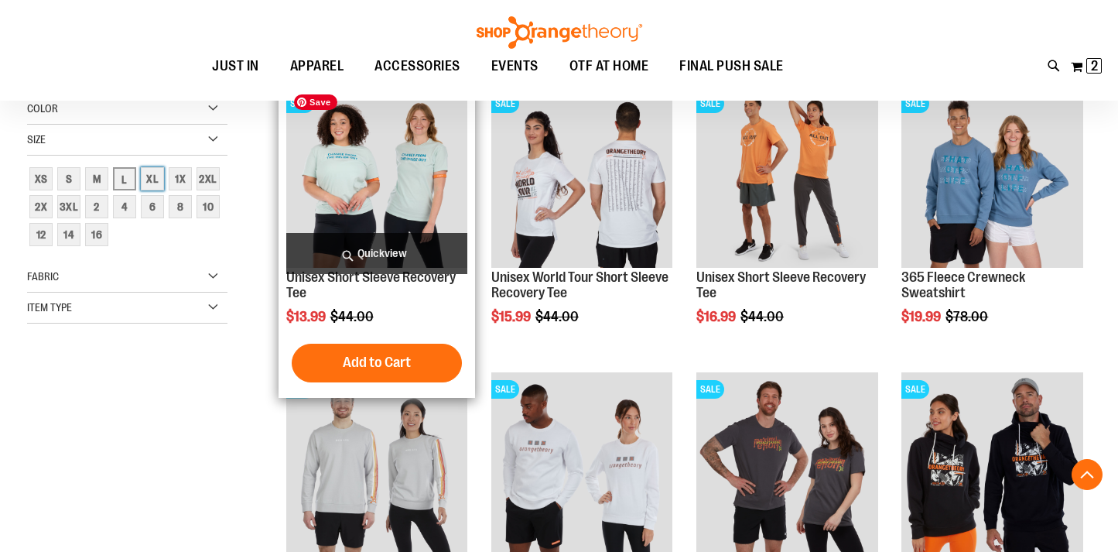
scroll to position [574, 0]
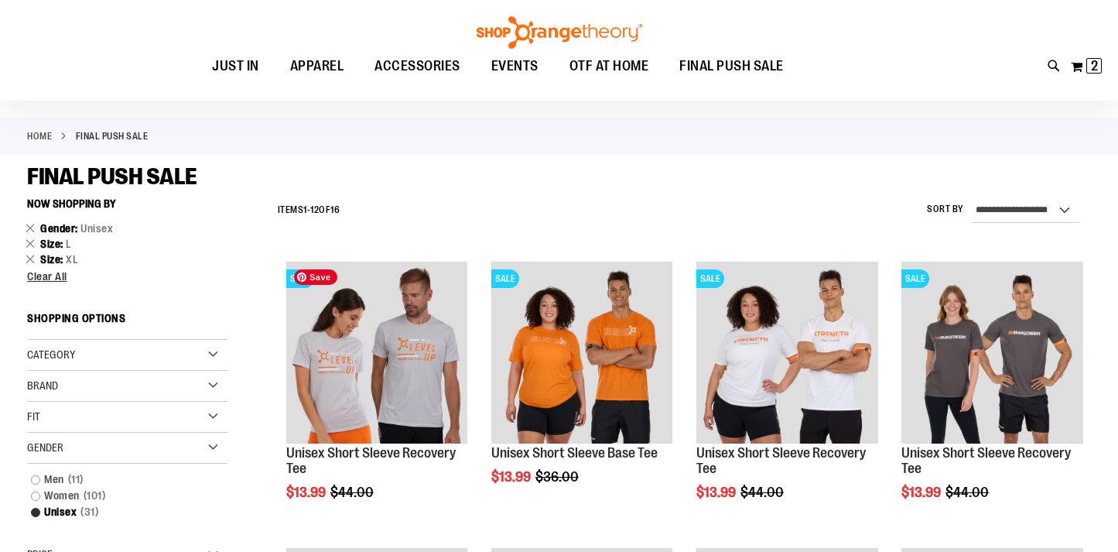
scroll to position [55, 0]
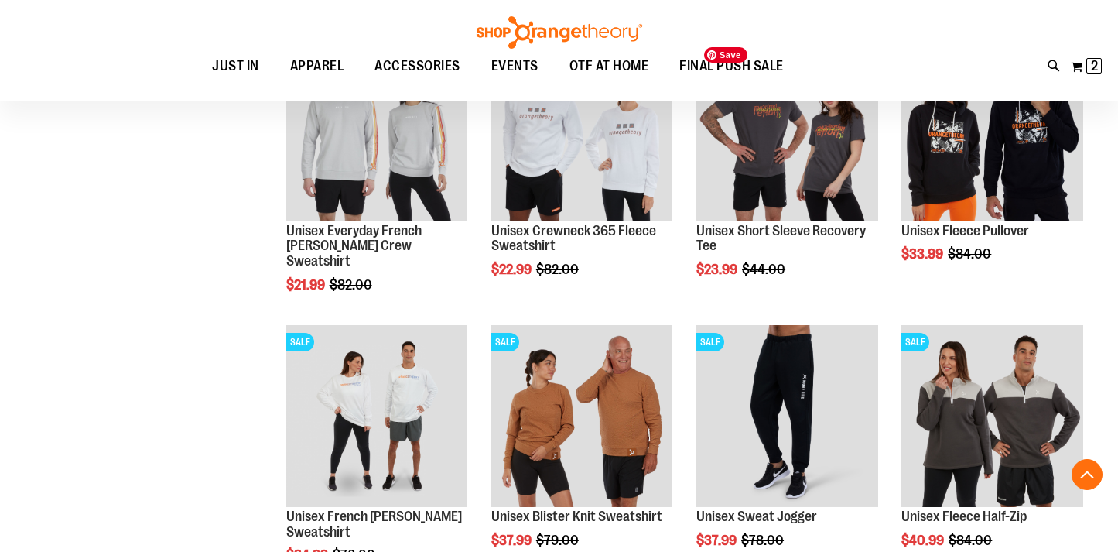
scroll to position [864, 0]
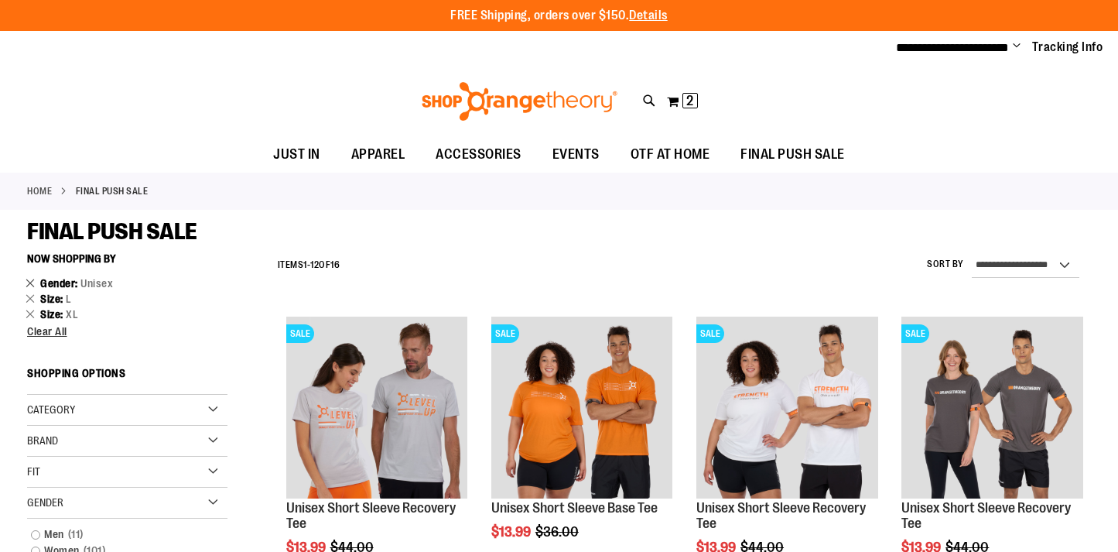
click at [29, 282] on link "Remove This Item" at bounding box center [31, 282] width 10 height 15
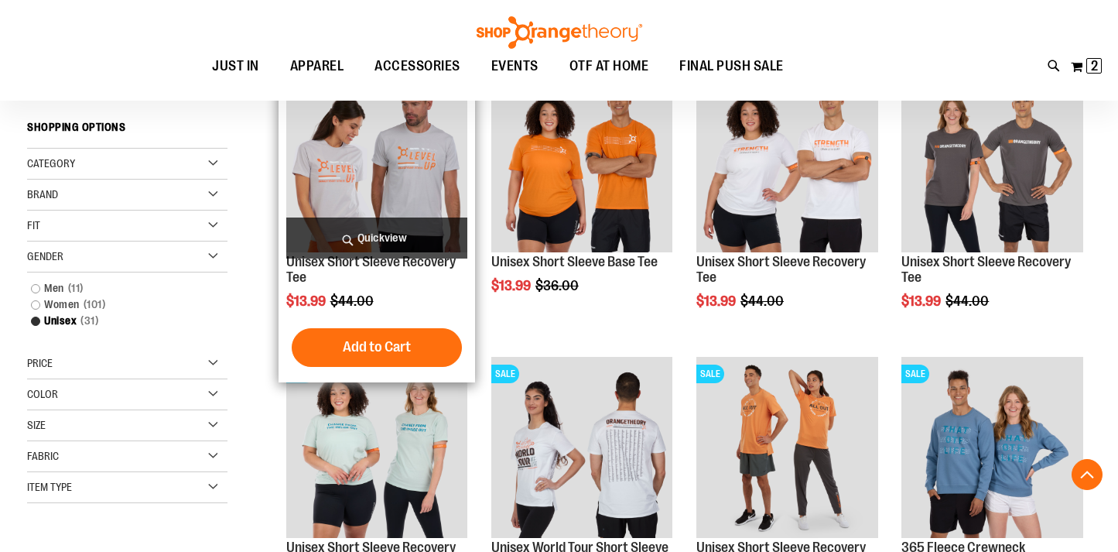
scroll to position [245, 0]
